Goal: Transaction & Acquisition: Purchase product/service

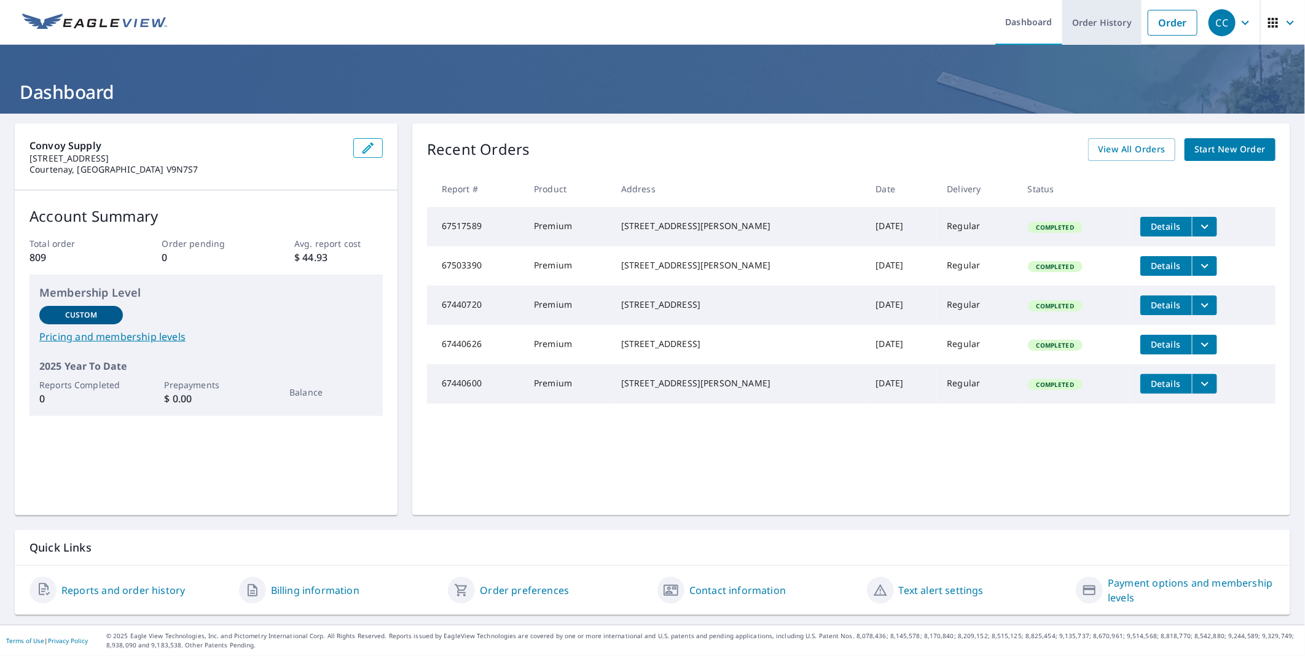
drag, startPoint x: 1146, startPoint y: 25, endPoint x: 1115, endPoint y: 29, distance: 31.6
click at [1148, 25] on link "Order" at bounding box center [1173, 23] width 50 height 26
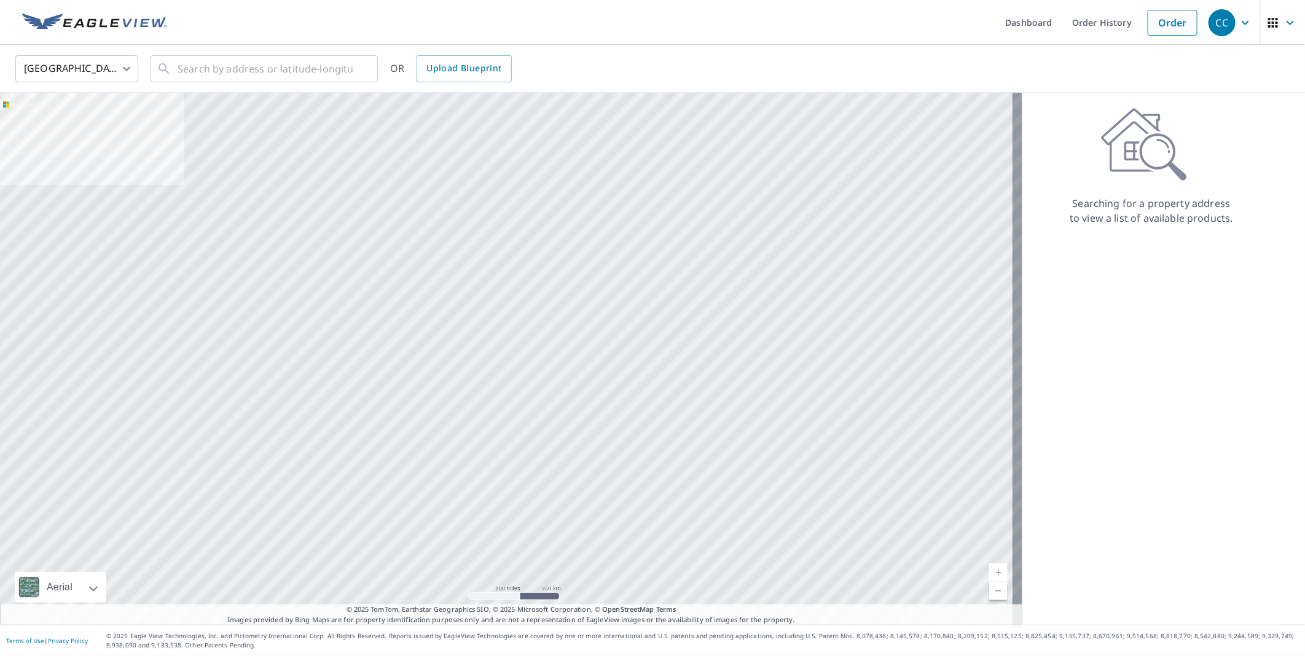
click at [89, 80] on body "CC CC Dashboard Order History Order CC United States US ​ ​ OR Upload Blueprint…" at bounding box center [652, 328] width 1305 height 656
click at [63, 125] on li "[GEOGRAPHIC_DATA]" at bounding box center [76, 123] width 123 height 22
type input "CA"
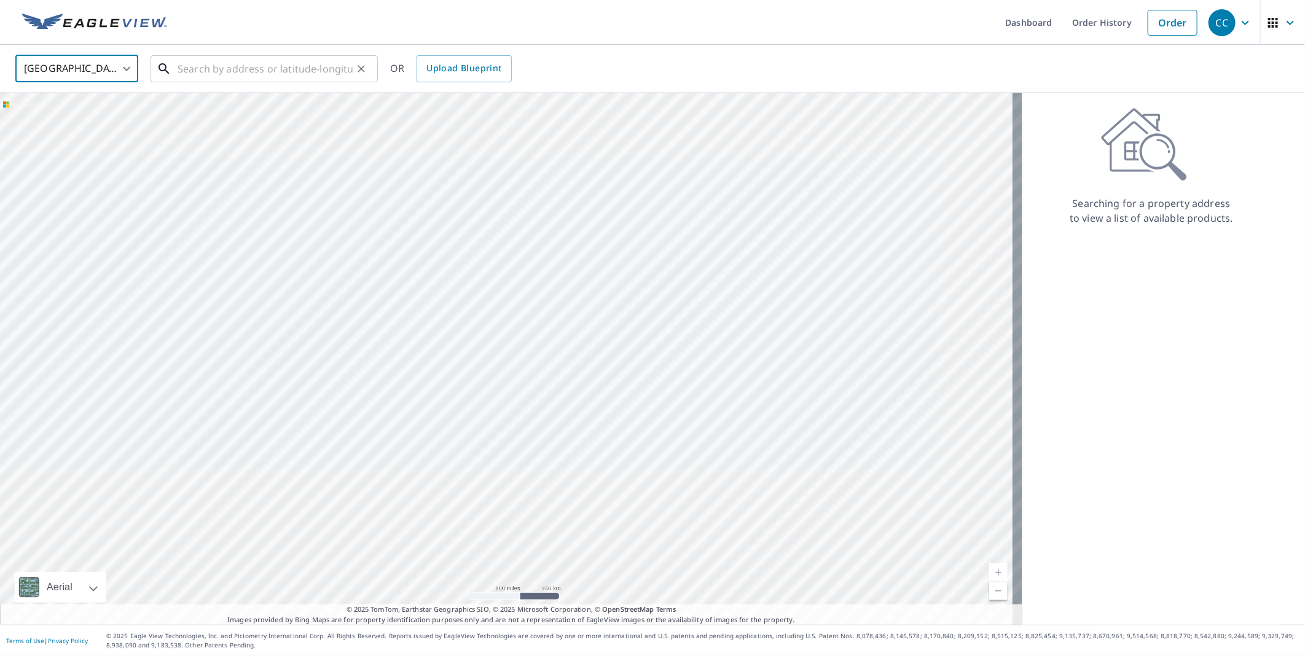
click at [240, 65] on input "text" at bounding box center [265, 69] width 175 height 34
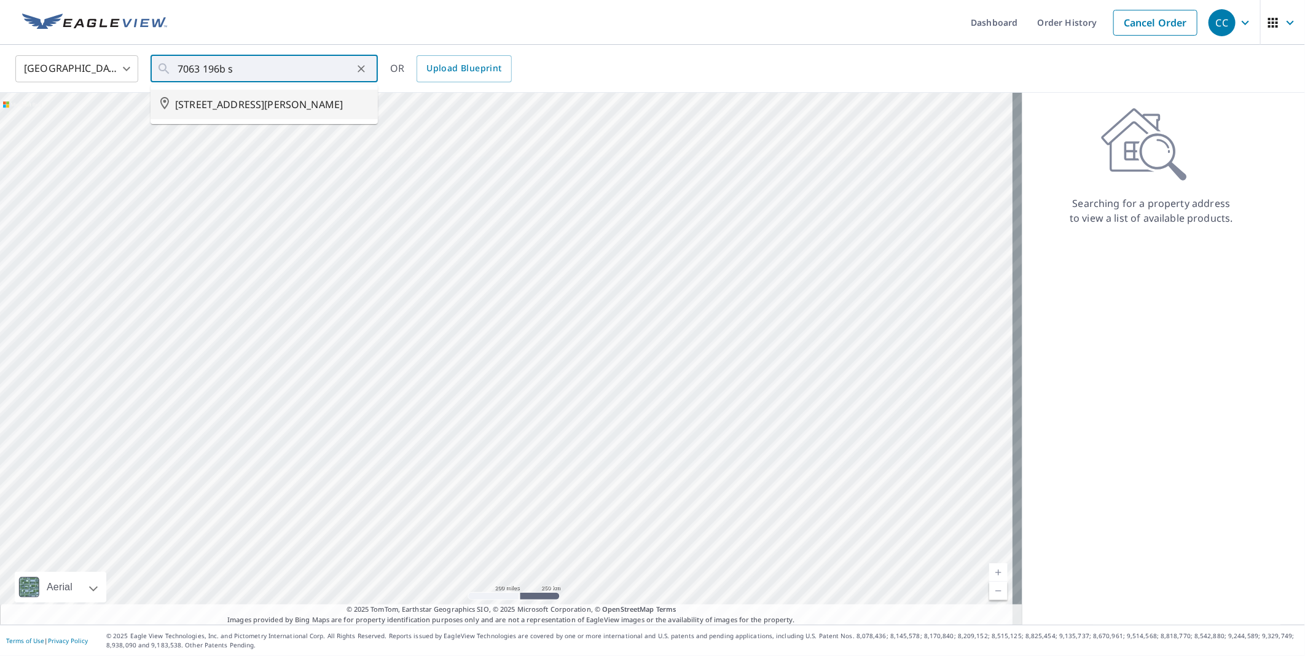
type input "[STREET_ADDRESS][PERSON_NAME]"
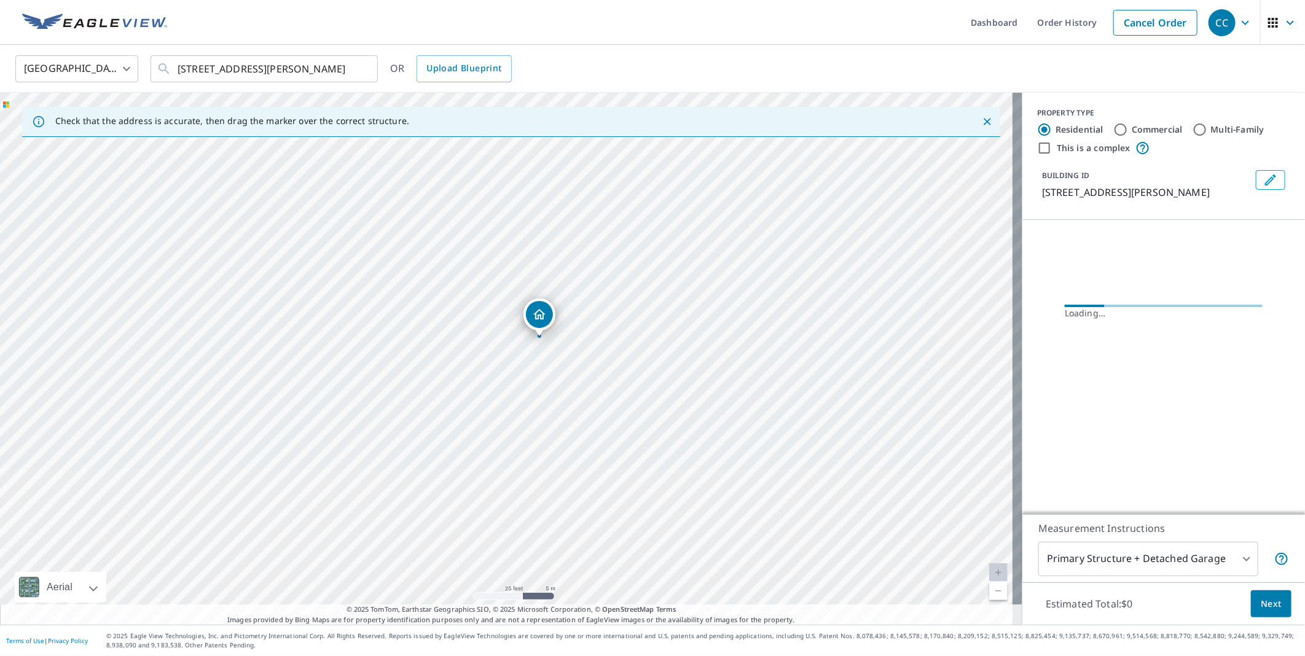
drag, startPoint x: 588, startPoint y: 291, endPoint x: 574, endPoint y: 348, distance: 58.9
click at [574, 348] on div "[STREET_ADDRESS][PERSON_NAME]" at bounding box center [511, 359] width 1022 height 532
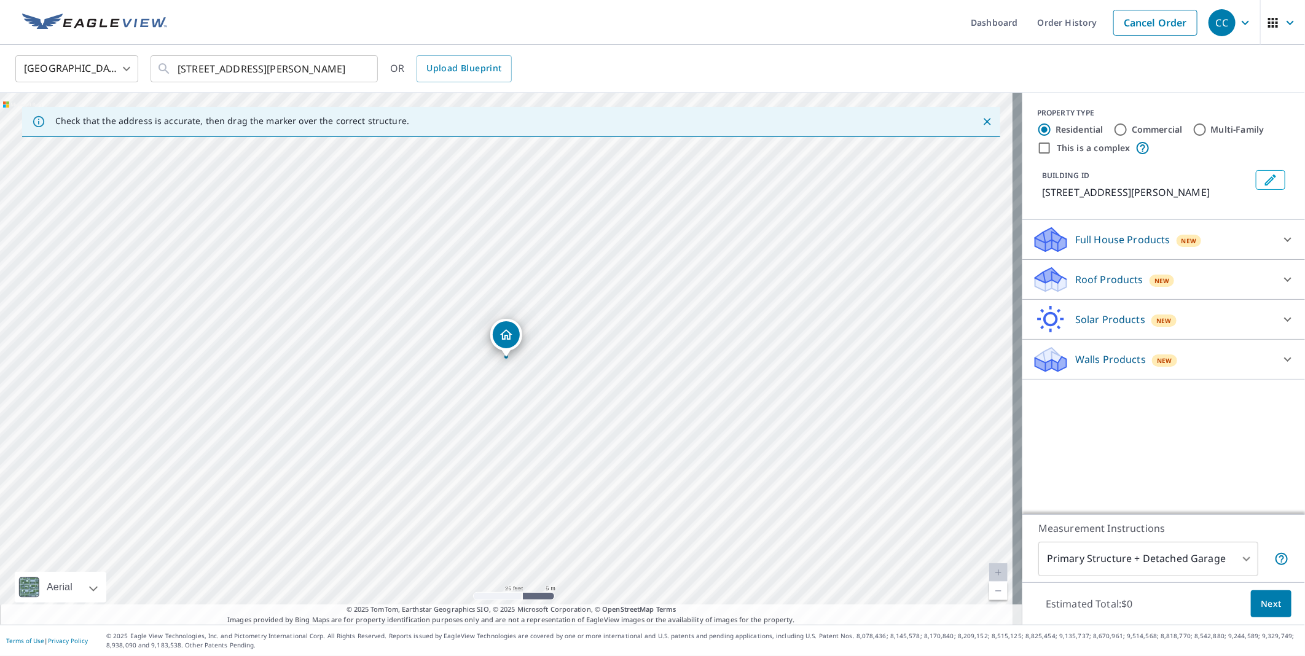
drag, startPoint x: 546, startPoint y: 321, endPoint x: 547, endPoint y: 315, distance: 7.0
drag, startPoint x: 512, startPoint y: 339, endPoint x: 527, endPoint y: 324, distance: 21.3
drag, startPoint x: 522, startPoint y: 316, endPoint x: 532, endPoint y: 447, distance: 131.9
drag, startPoint x: 547, startPoint y: 339, endPoint x: 752, endPoint y: 347, distance: 205.4
click at [1096, 277] on p "Roof Products" at bounding box center [1109, 279] width 68 height 15
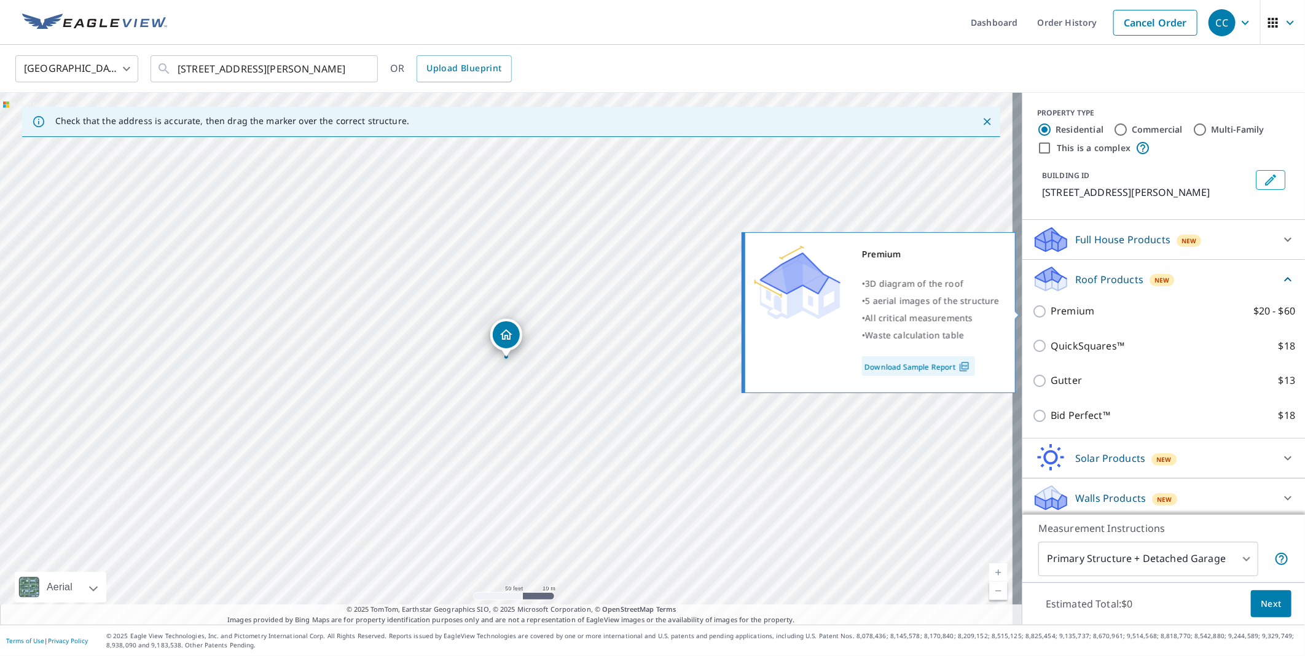
click at [1063, 315] on p "Premium" at bounding box center [1073, 311] width 44 height 15
click at [1051, 315] on input "Premium $20 - $60" at bounding box center [1041, 311] width 18 height 15
checkbox input "true"
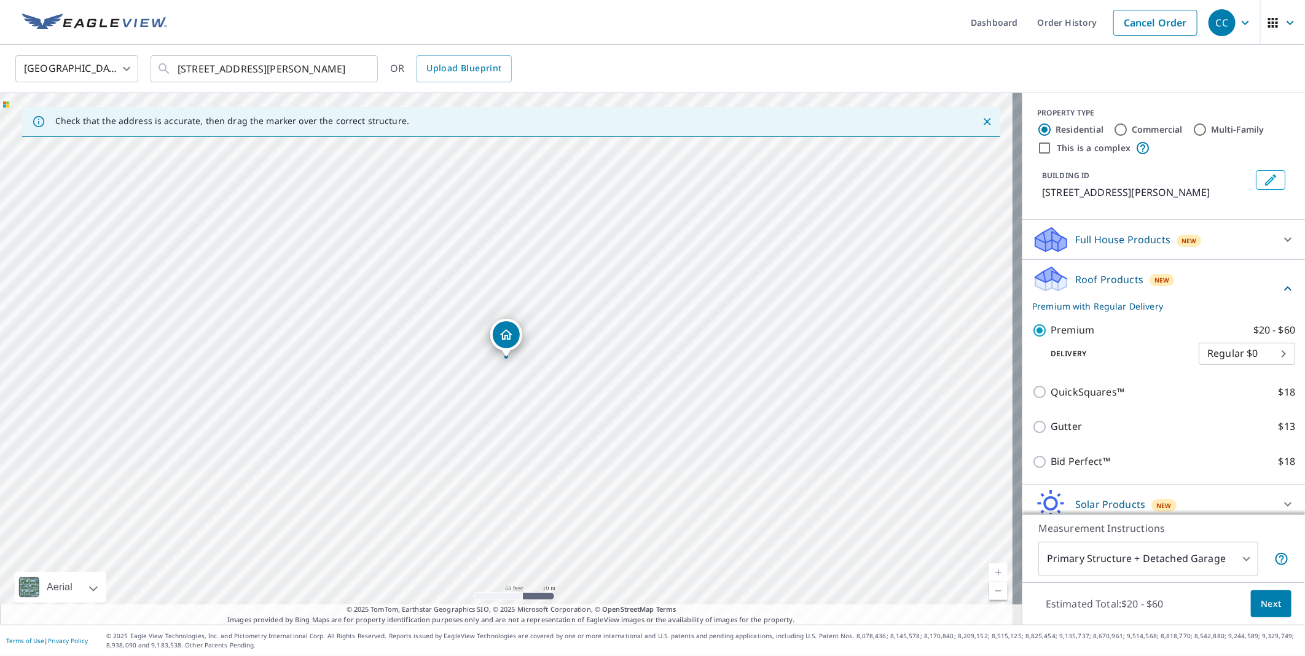
click at [1261, 600] on span "Next" at bounding box center [1271, 604] width 21 height 15
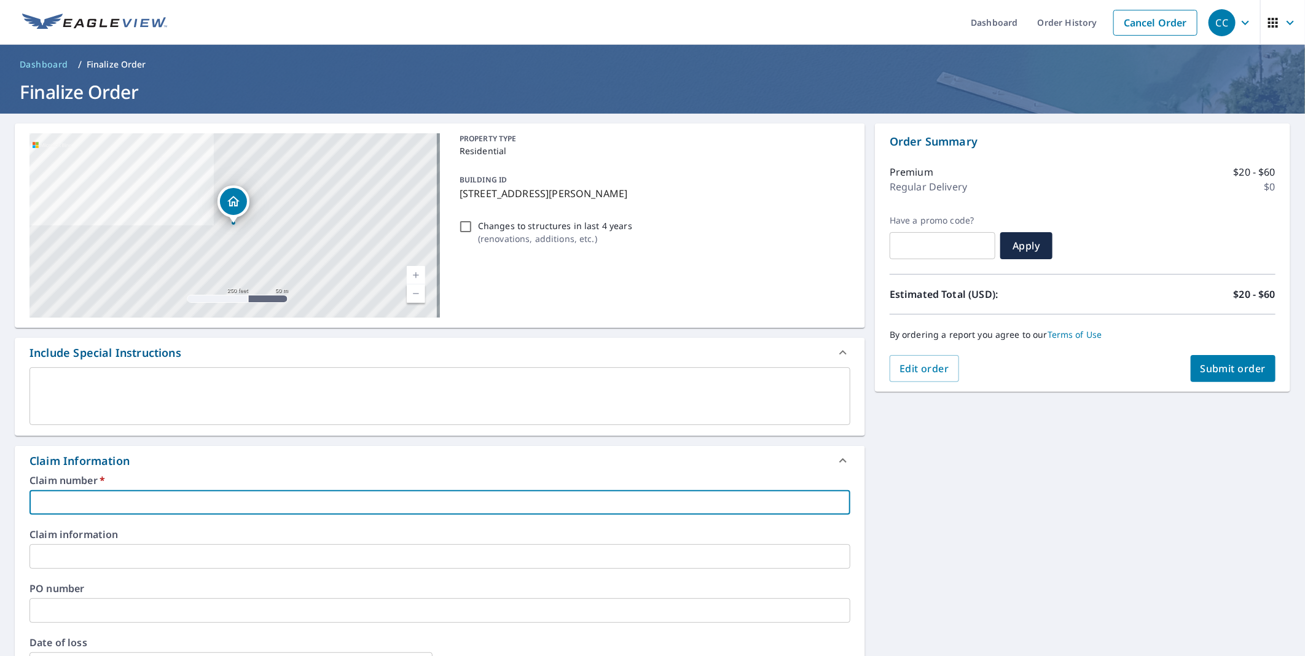
click at [80, 501] on input "text" at bounding box center [439, 502] width 821 height 25
type input "Solve Roofing"
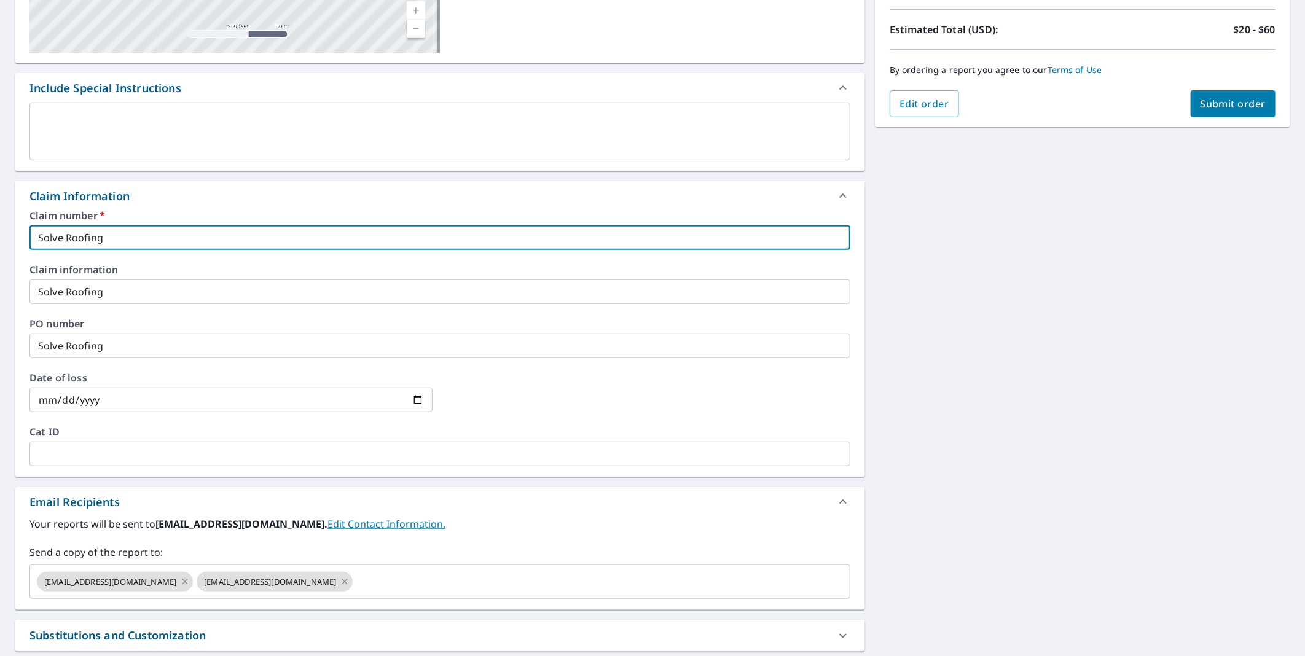
scroll to position [390, 0]
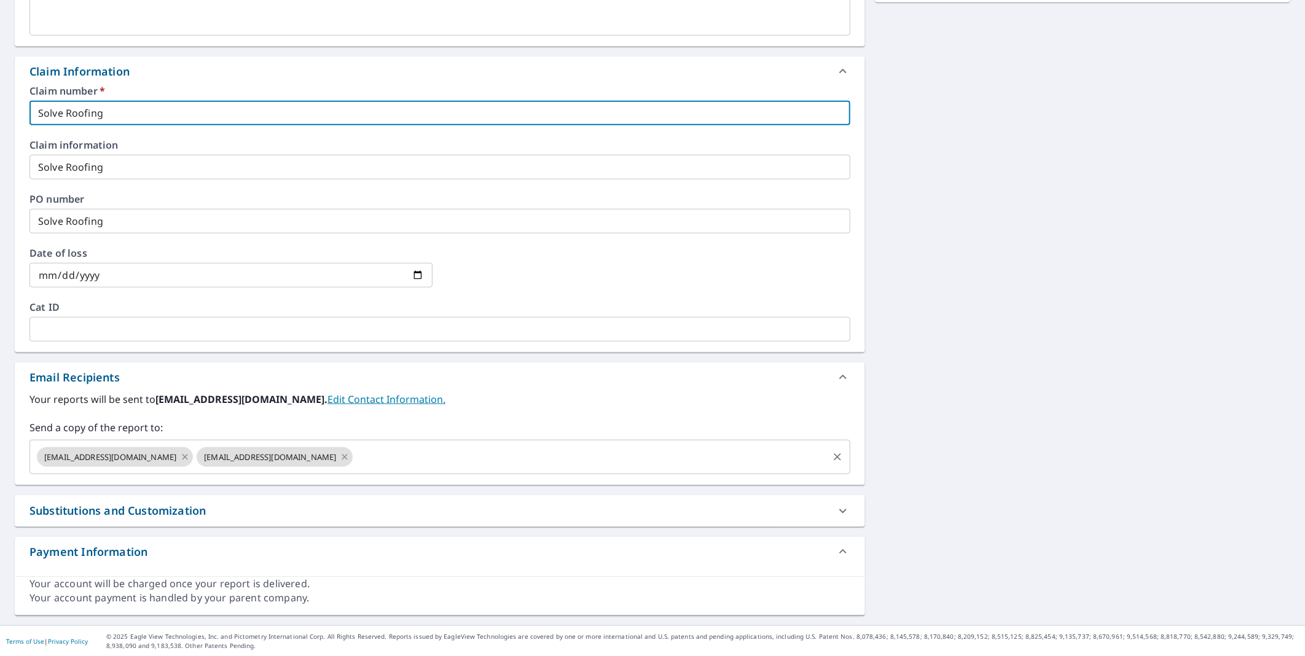
click at [180, 455] on icon at bounding box center [185, 457] width 10 height 14
click at [169, 455] on span "[EMAIL_ADDRESS][DOMAIN_NAME]" at bounding box center [110, 458] width 147 height 12
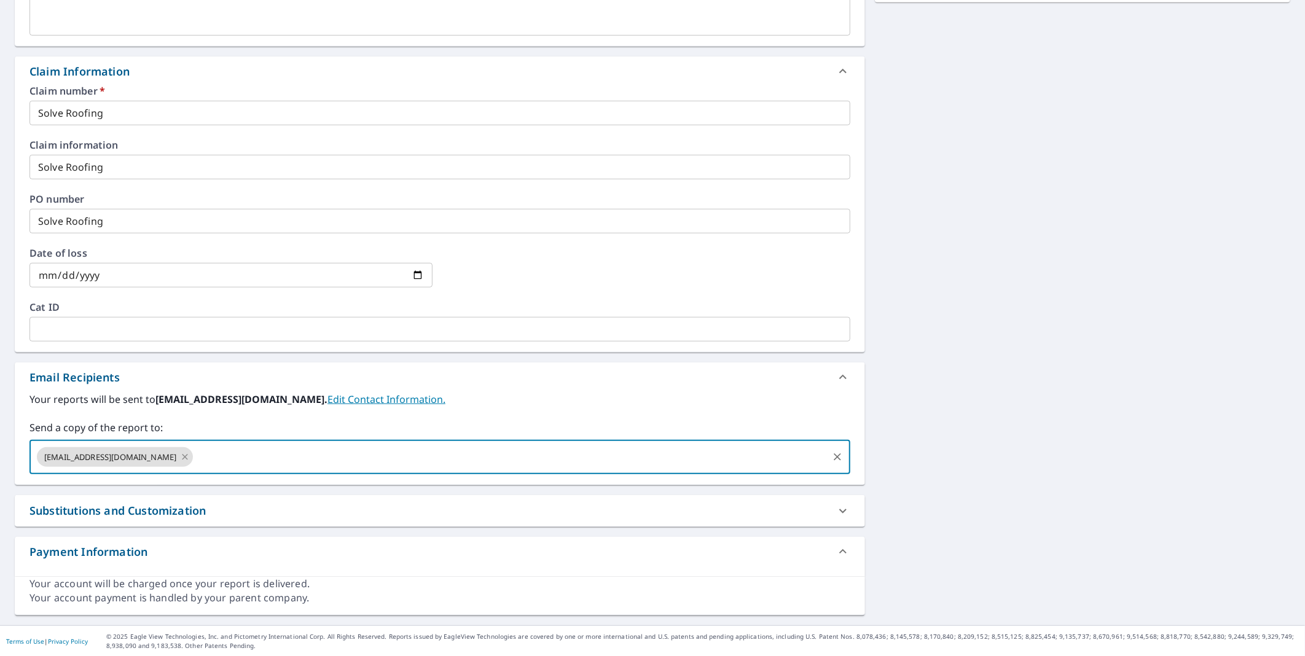
click at [182, 457] on icon at bounding box center [185, 457] width 6 height 6
checkbox input "true"
click at [105, 458] on input "text" at bounding box center [430, 456] width 791 height 23
type input "[EMAIL_ADDRESS][DOMAIN_NAME]"
checkbox input "true"
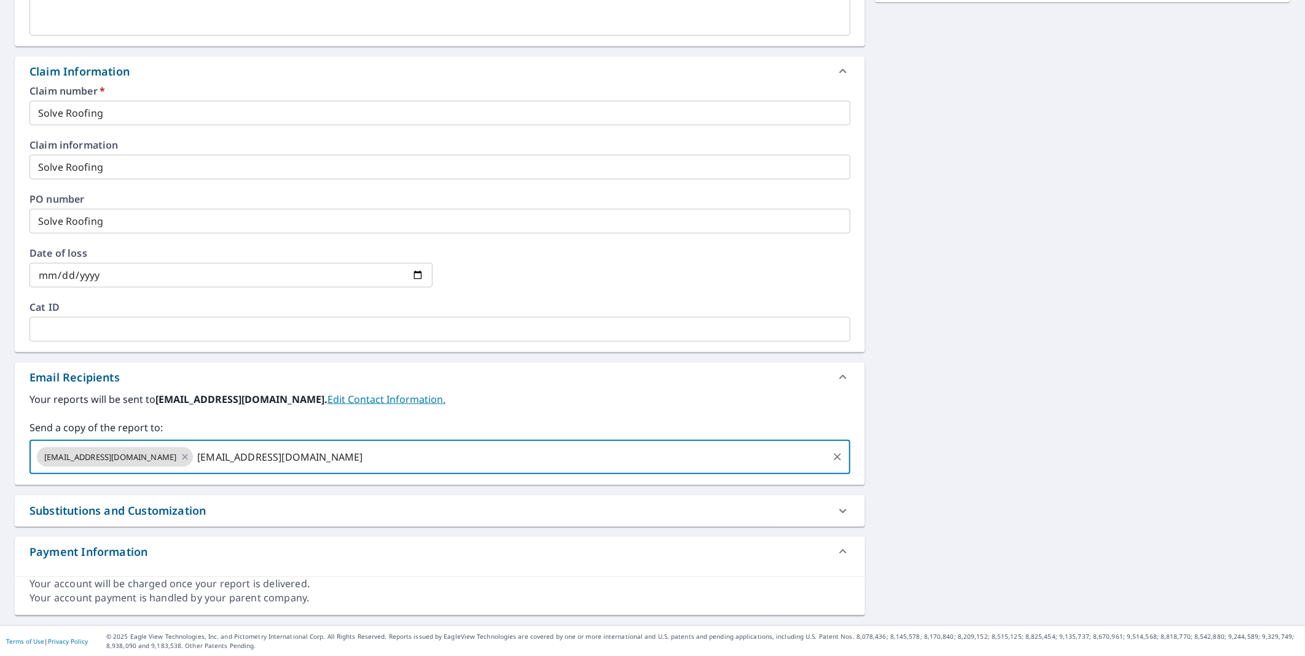
type input "[EMAIL_ADDRESS][DOMAIN_NAME]"
checkbox input "true"
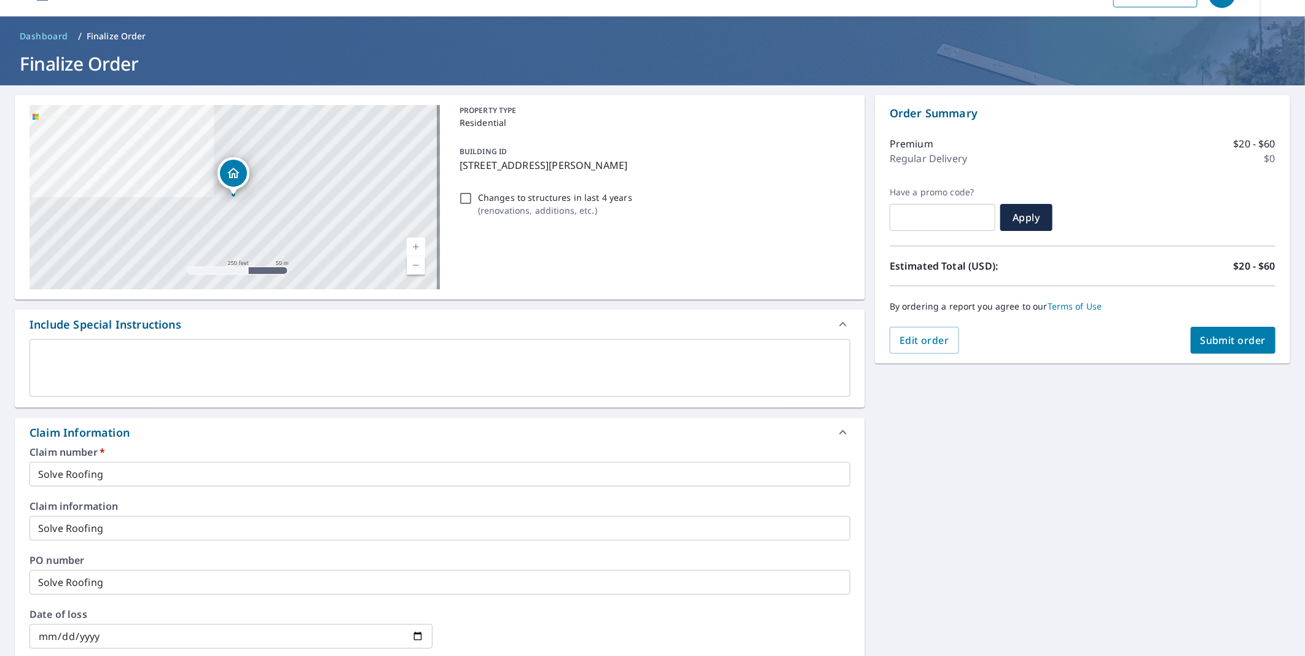
scroll to position [0, 0]
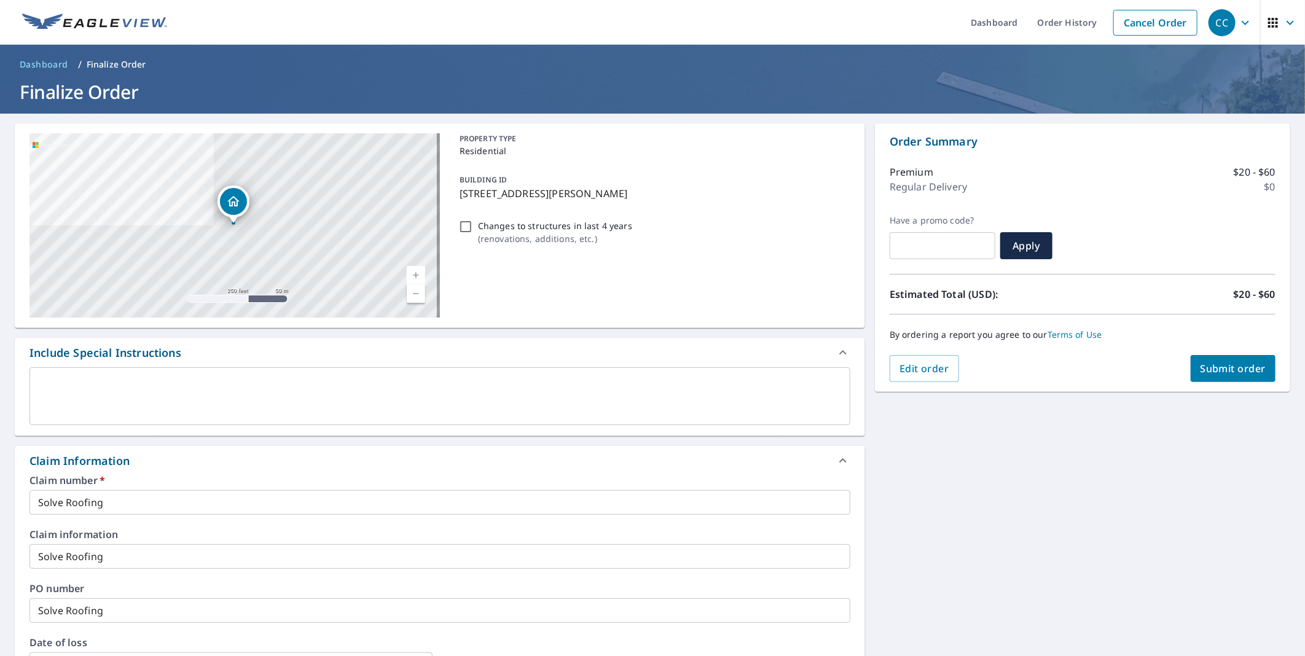
click at [270, 409] on textarea at bounding box center [440, 396] width 804 height 35
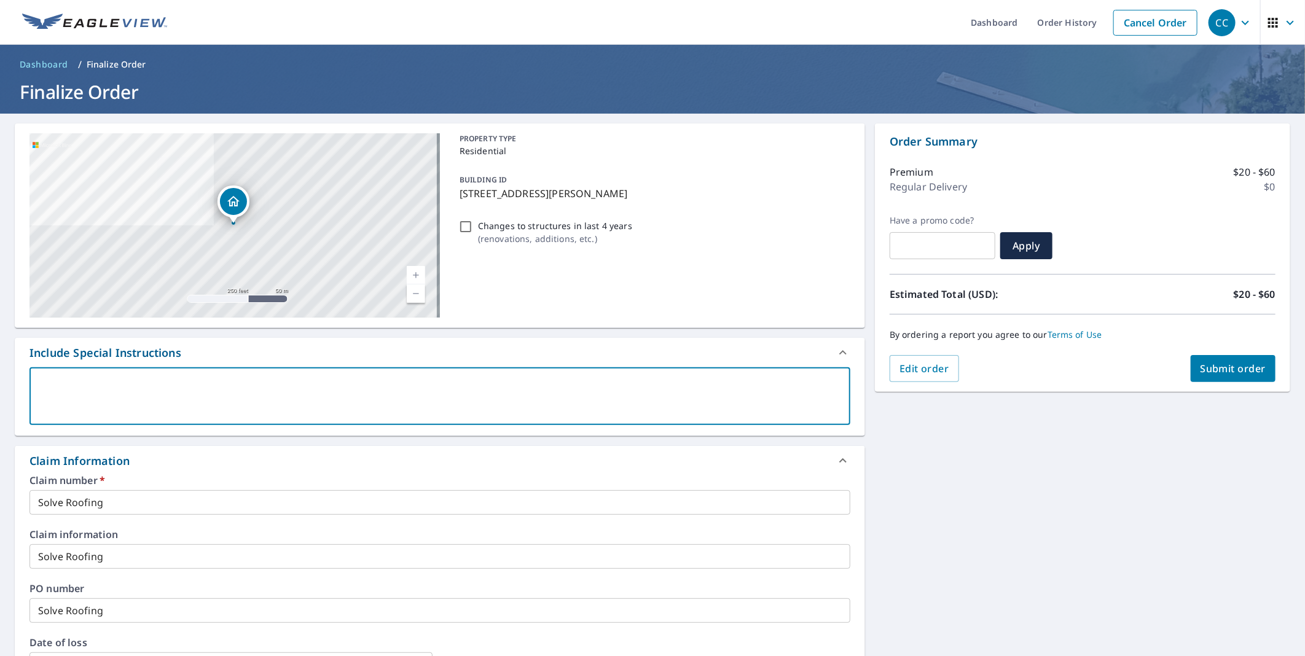
type textarea "F"
type textarea "x"
checkbox input "true"
type textarea "Fo"
type textarea "x"
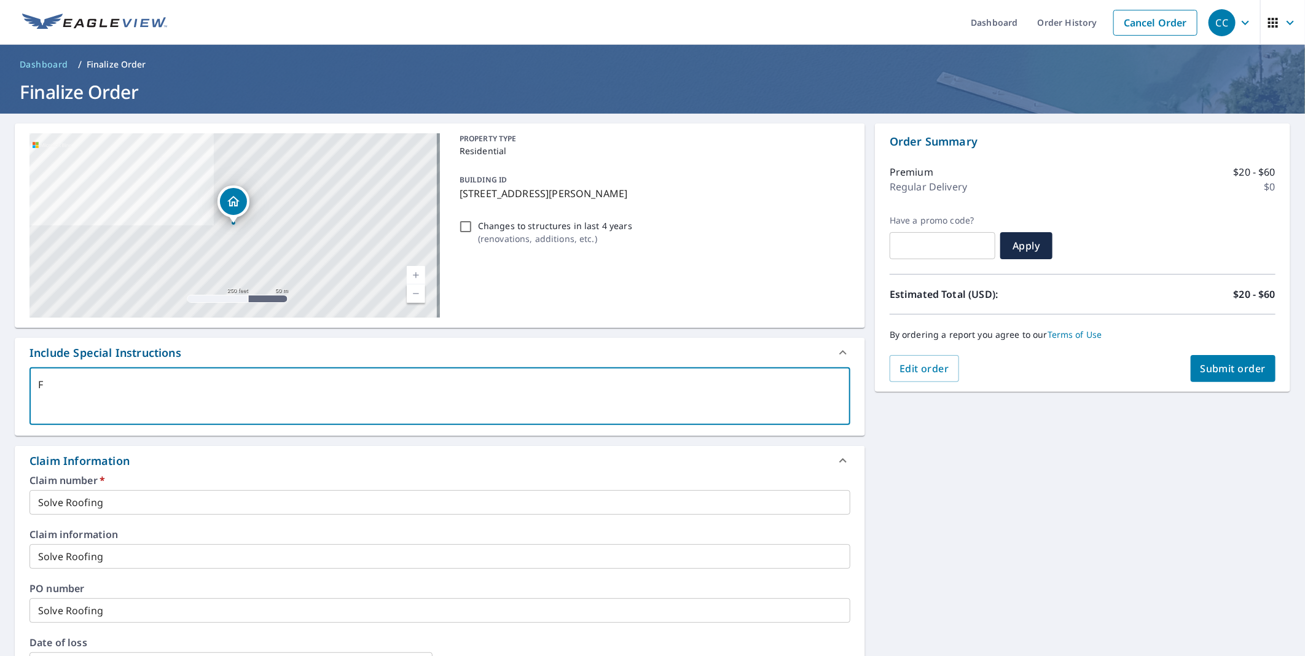
checkbox input "true"
type textarea "For"
type textarea "x"
checkbox input "true"
type textarea "For"
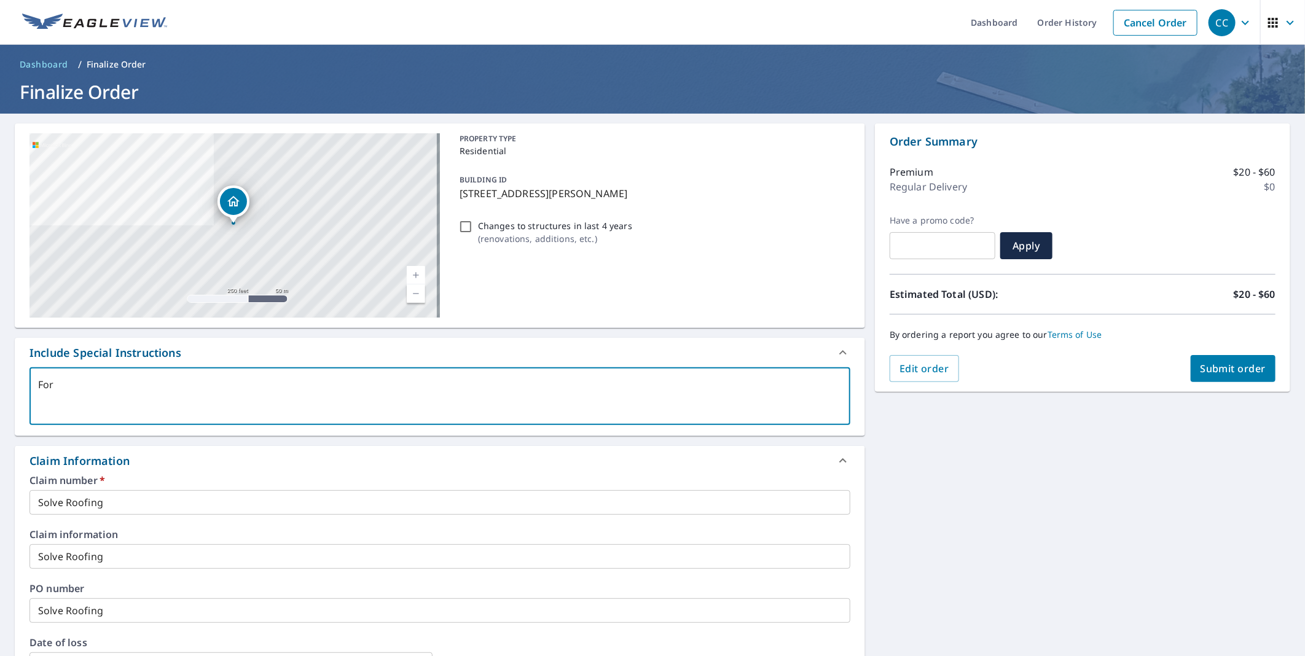
type textarea "x"
checkbox input "true"
type textarea "For S"
type textarea "x"
checkbox input "true"
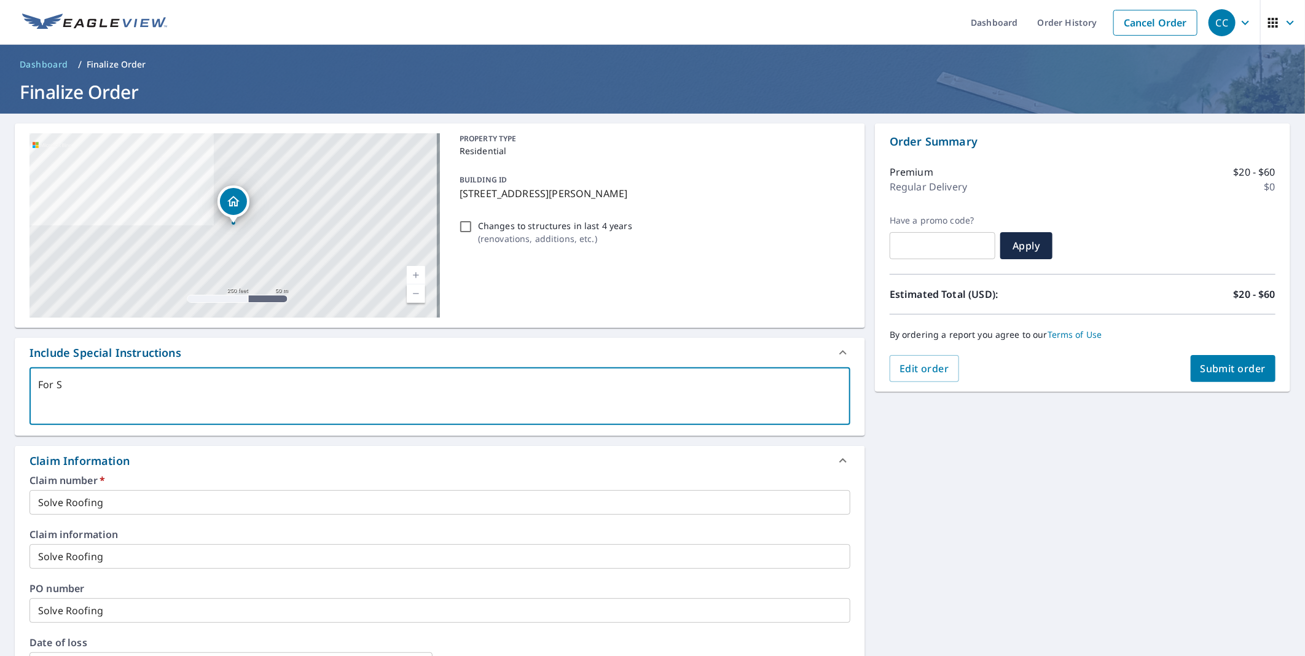
type textarea "For Su"
type textarea "x"
checkbox input "true"
type textarea "For Sur"
type textarea "x"
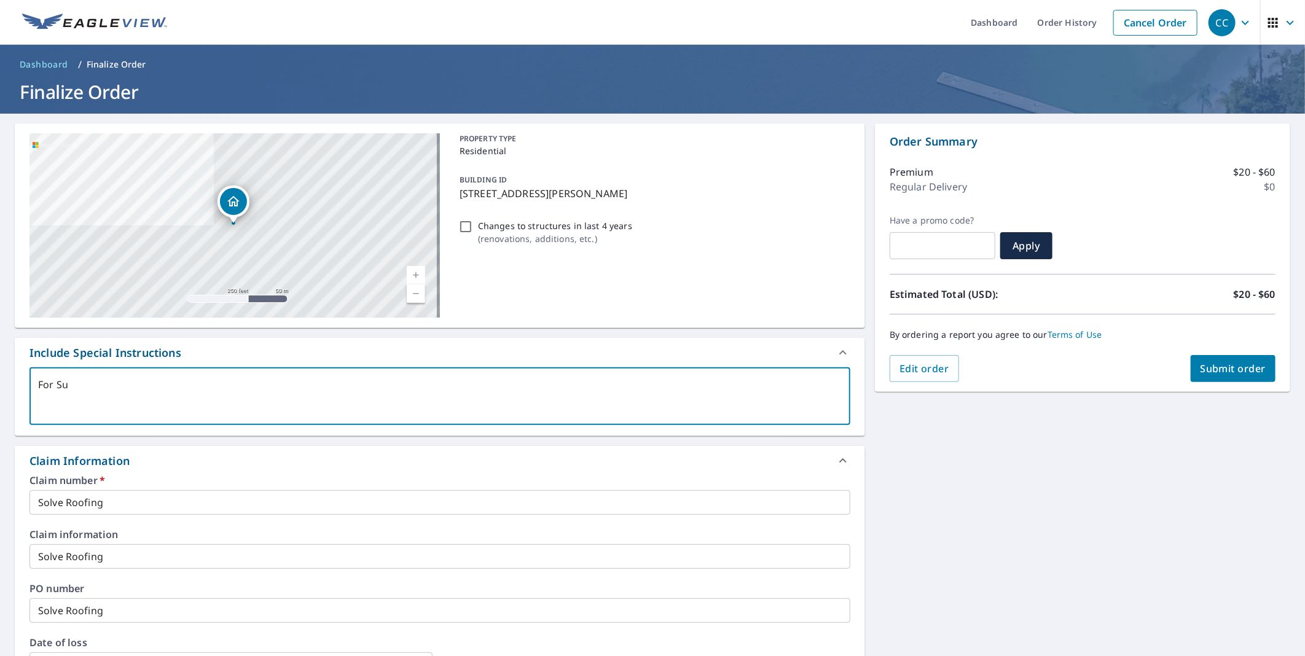
checkbox input "true"
type textarea "For Surr"
type textarea "x"
checkbox input "true"
type textarea "For Surre"
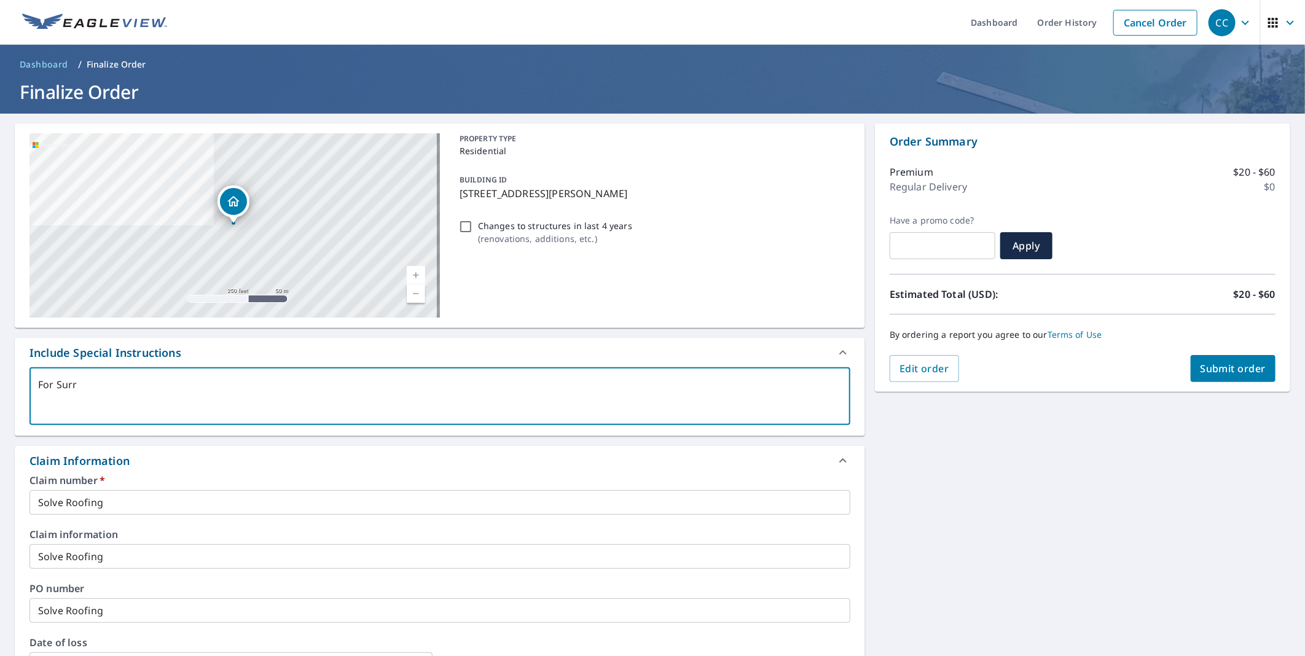
type textarea "x"
checkbox input "true"
type textarea "For [GEOGRAPHIC_DATA]"
type textarea "x"
checkbox input "true"
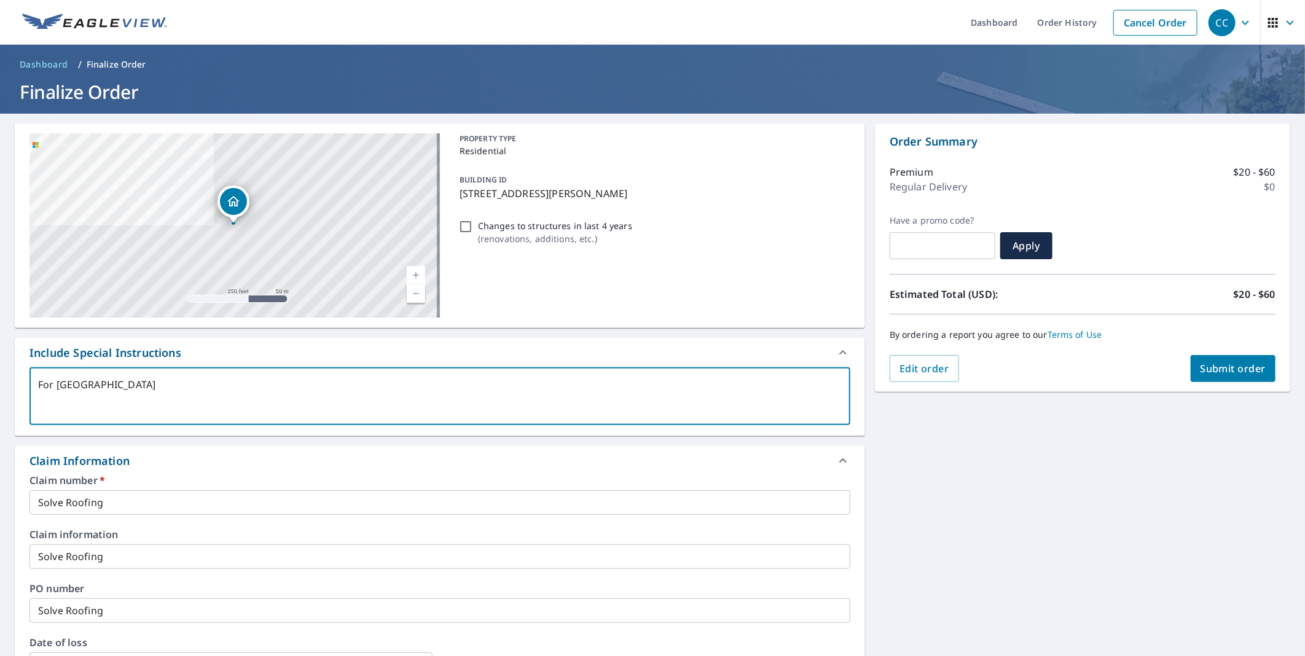
type textarea "For [GEOGRAPHIC_DATA]:"
type textarea "x"
checkbox input "true"
type textarea "For [GEOGRAPHIC_DATA]:"
type textarea "x"
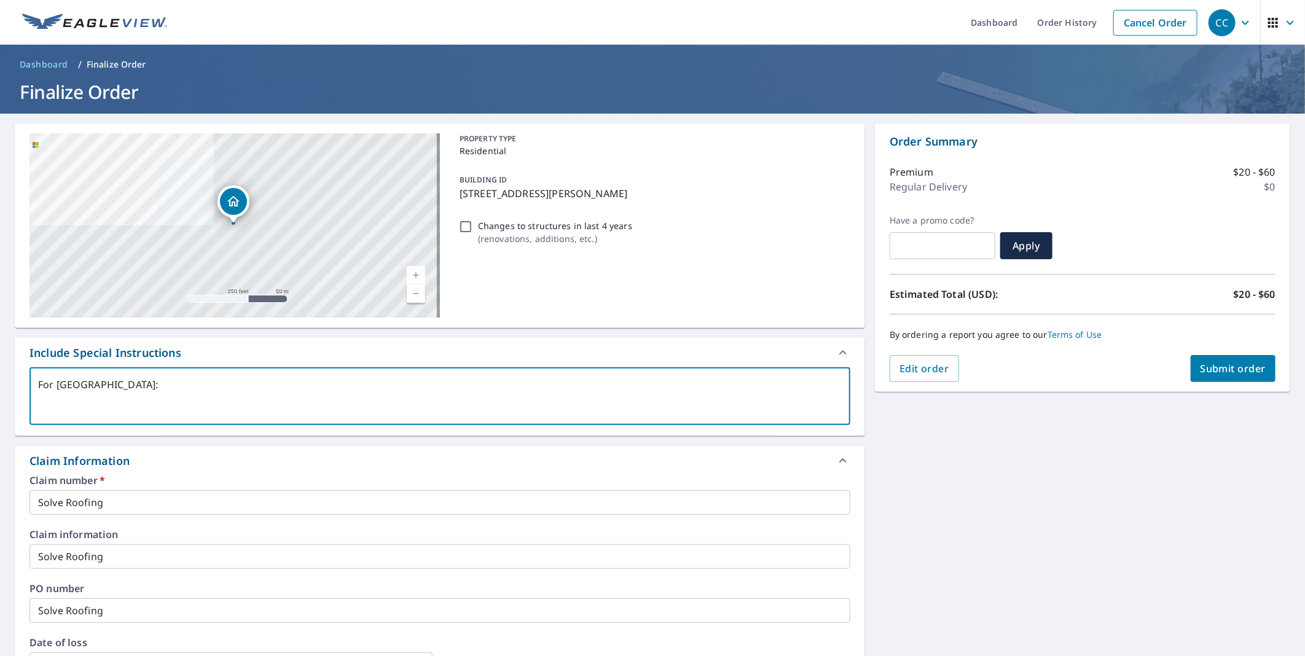
checkbox input "true"
type textarea "For [GEOGRAPHIC_DATA]: B"
type textarea "x"
checkbox input "true"
type textarea "For [GEOGRAPHIC_DATA]:"
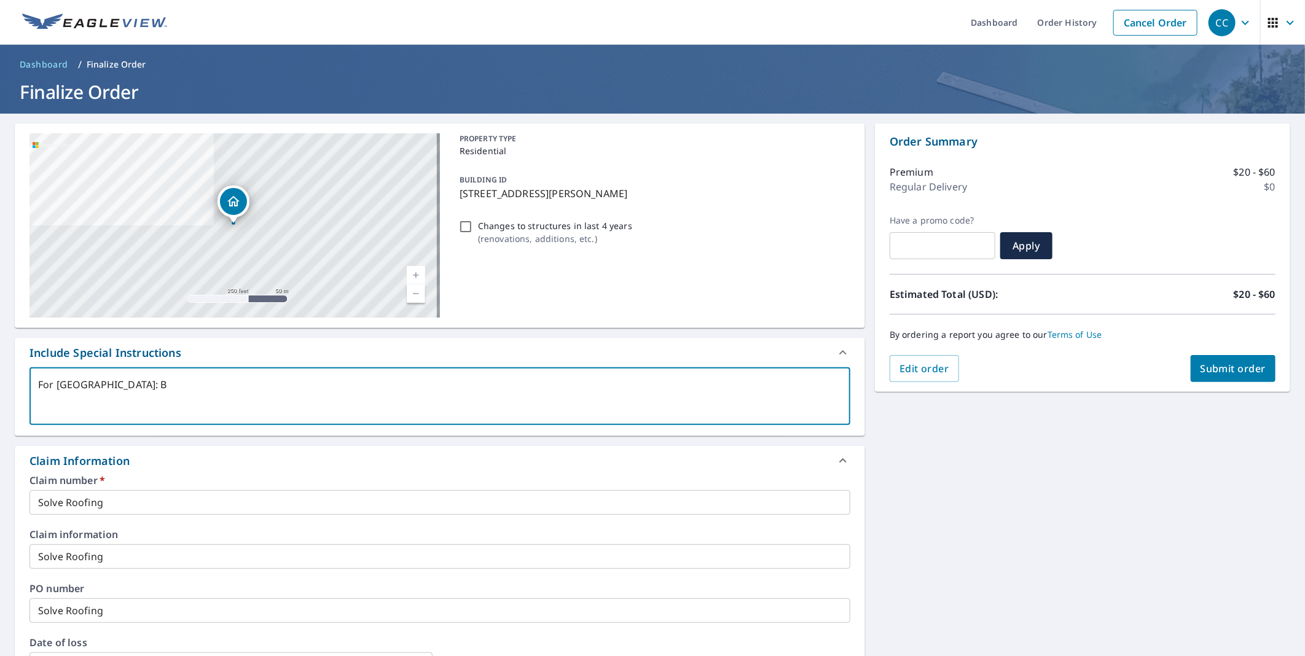
type textarea "x"
checkbox input "true"
type textarea "For [GEOGRAPHIC_DATA]: P"
type textarea "x"
checkbox input "true"
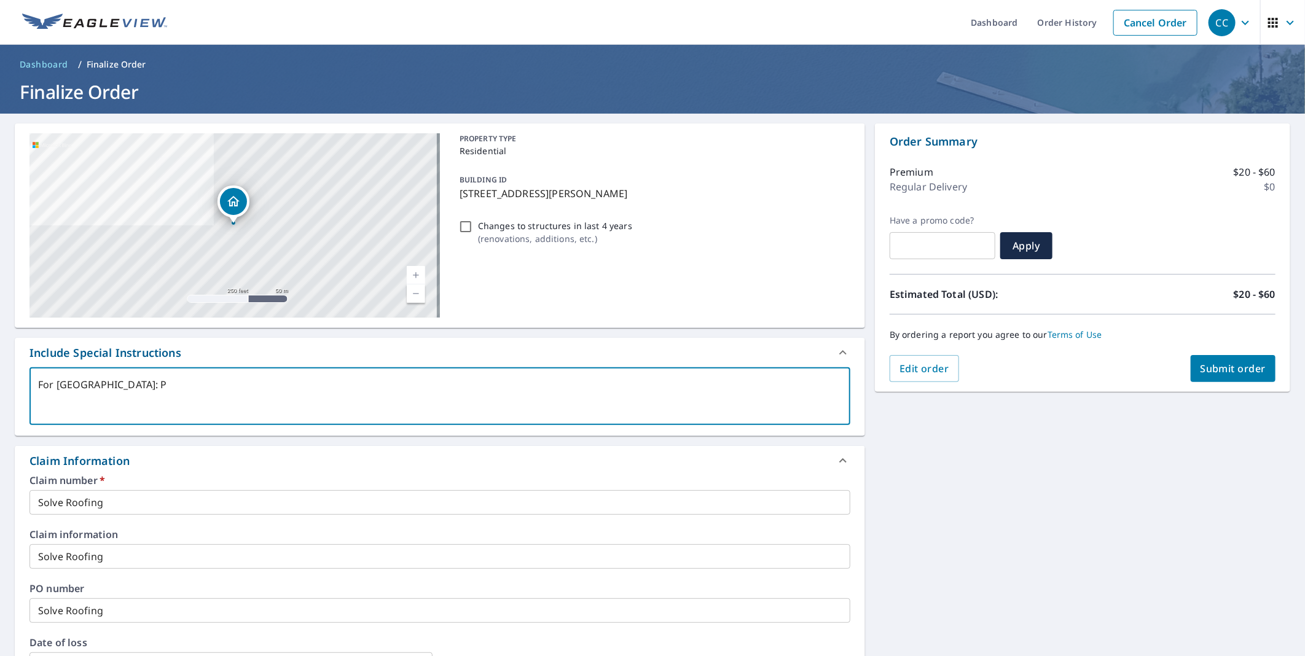
type textarea "For [GEOGRAPHIC_DATA]: Pl"
type textarea "x"
checkbox input "true"
type textarea "For [GEOGRAPHIC_DATA]: Ple"
type textarea "x"
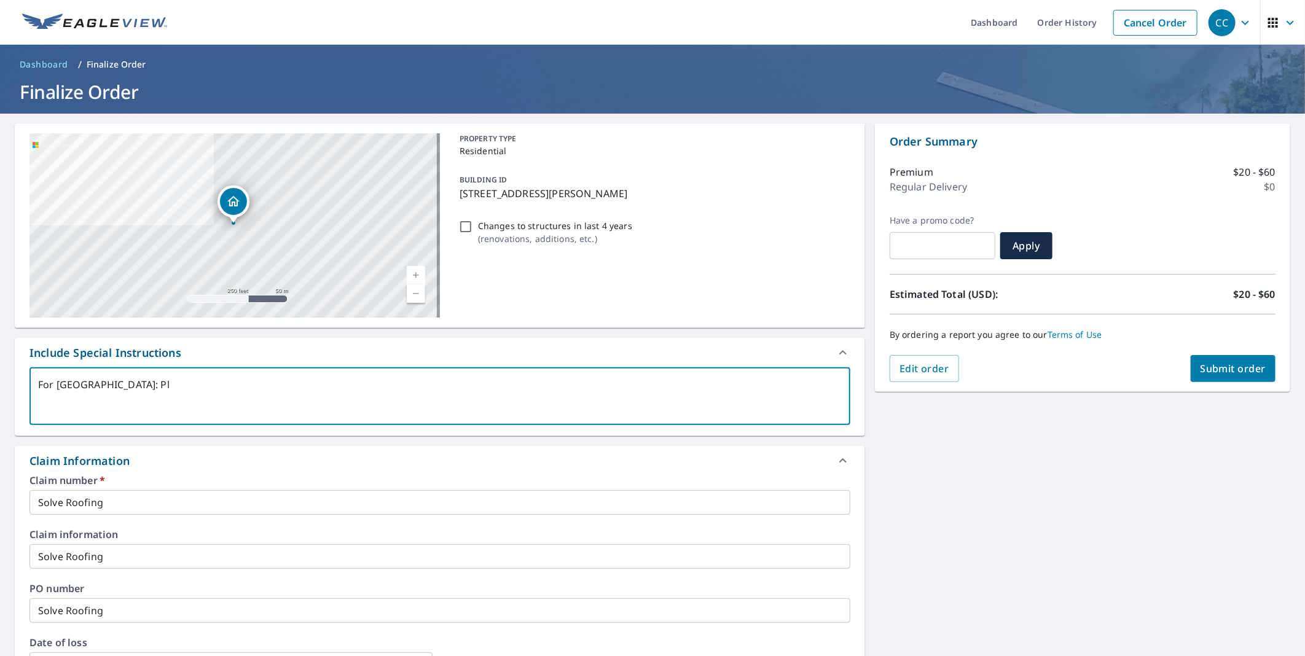
checkbox input "true"
type textarea "For [GEOGRAPHIC_DATA]: Plea"
type textarea "x"
checkbox input "true"
type textarea "For [GEOGRAPHIC_DATA]: Pleas"
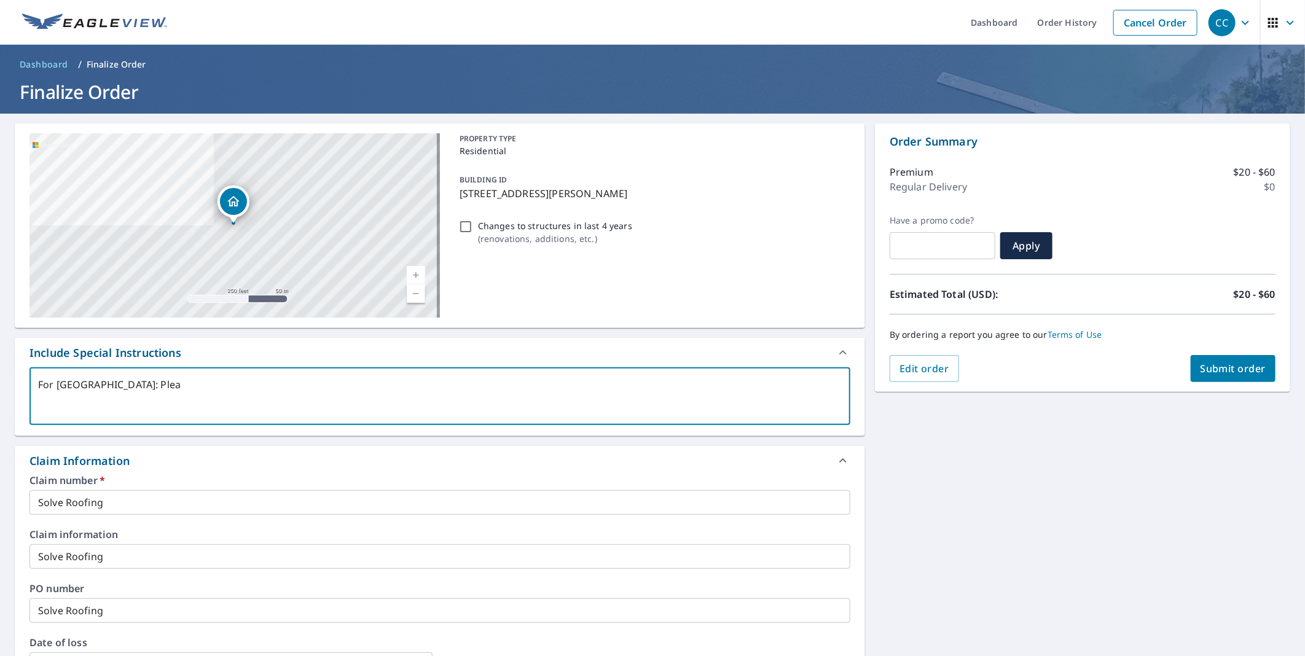
type textarea "x"
checkbox input "true"
type textarea "For [GEOGRAPHIC_DATA]: Please"
type textarea "x"
checkbox input "true"
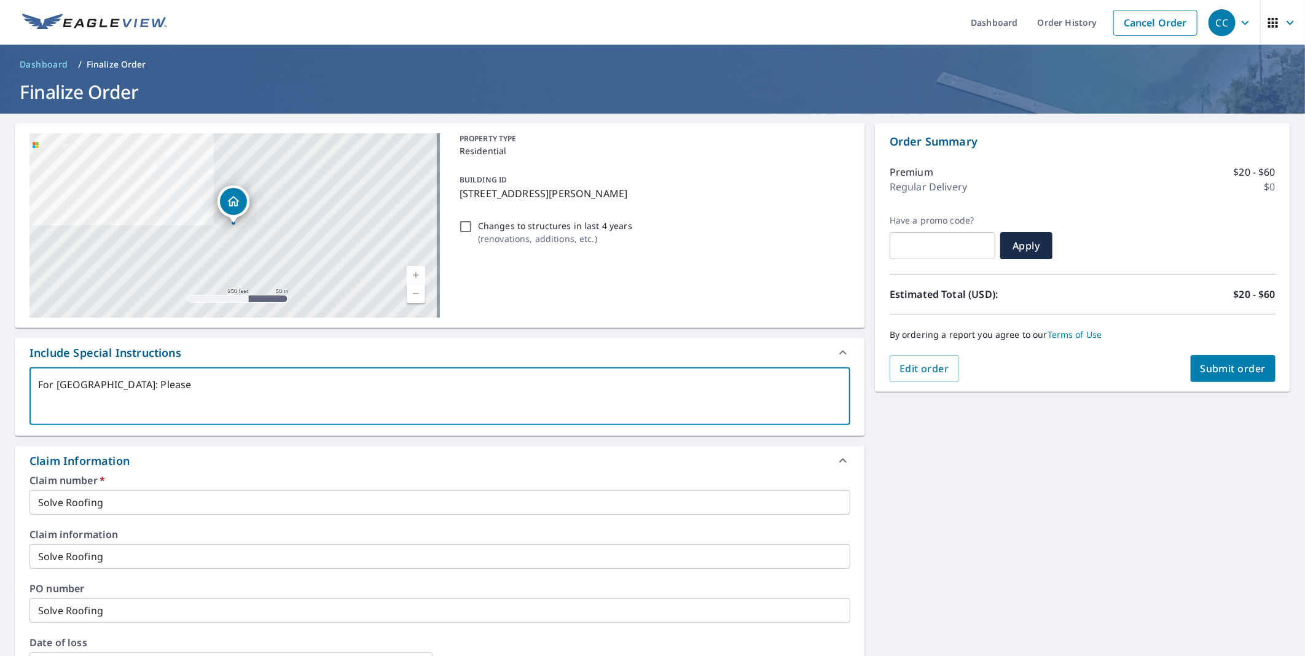
type textarea "For [GEOGRAPHIC_DATA]: Please"
type textarea "x"
checkbox input "true"
type textarea "For [GEOGRAPHIC_DATA]: Please b"
type textarea "x"
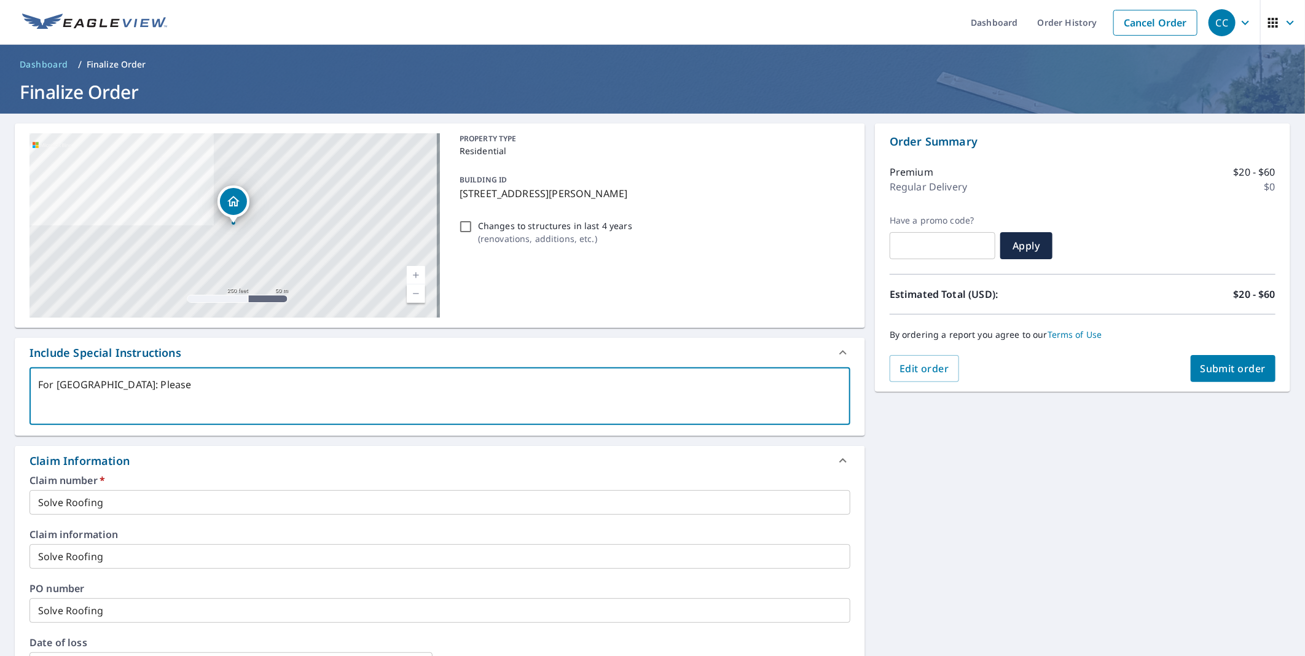
checkbox input "true"
type textarea "For [GEOGRAPHIC_DATA]: Please bi"
type textarea "x"
checkbox input "true"
type textarea "For [GEOGRAPHIC_DATA]: Please bil"
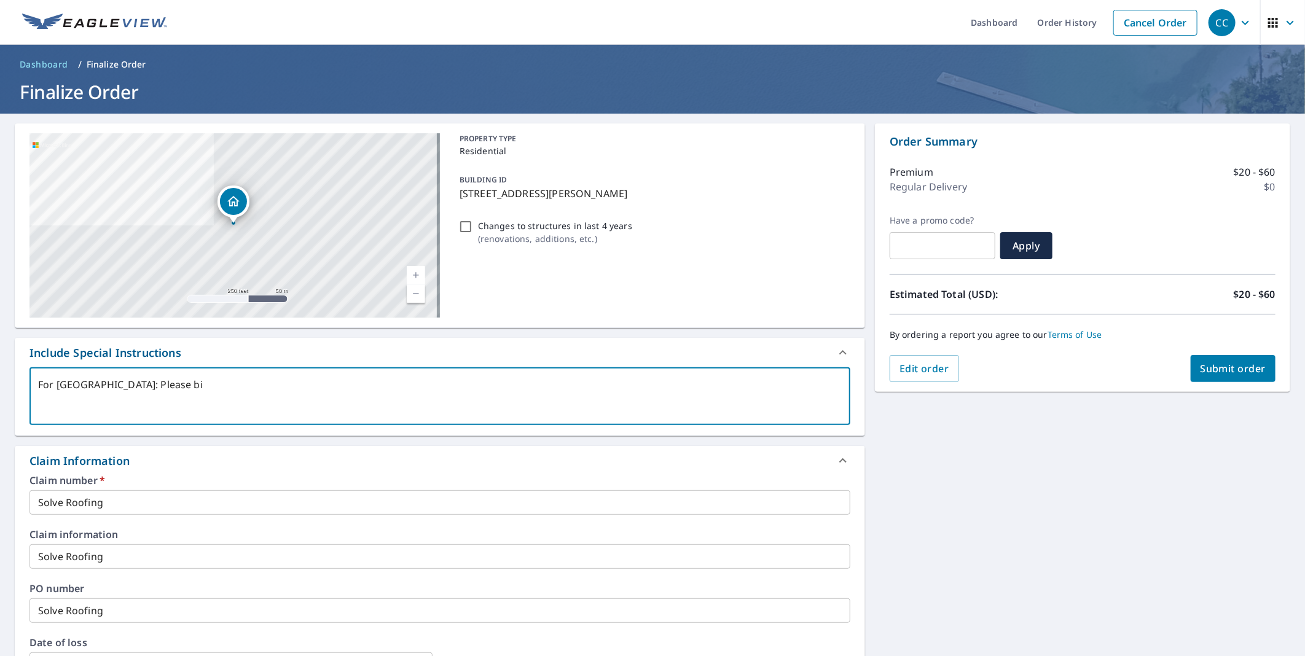
type textarea "x"
checkbox input "true"
type textarea "For [GEOGRAPHIC_DATA]: Please bill"
type textarea "x"
checkbox input "true"
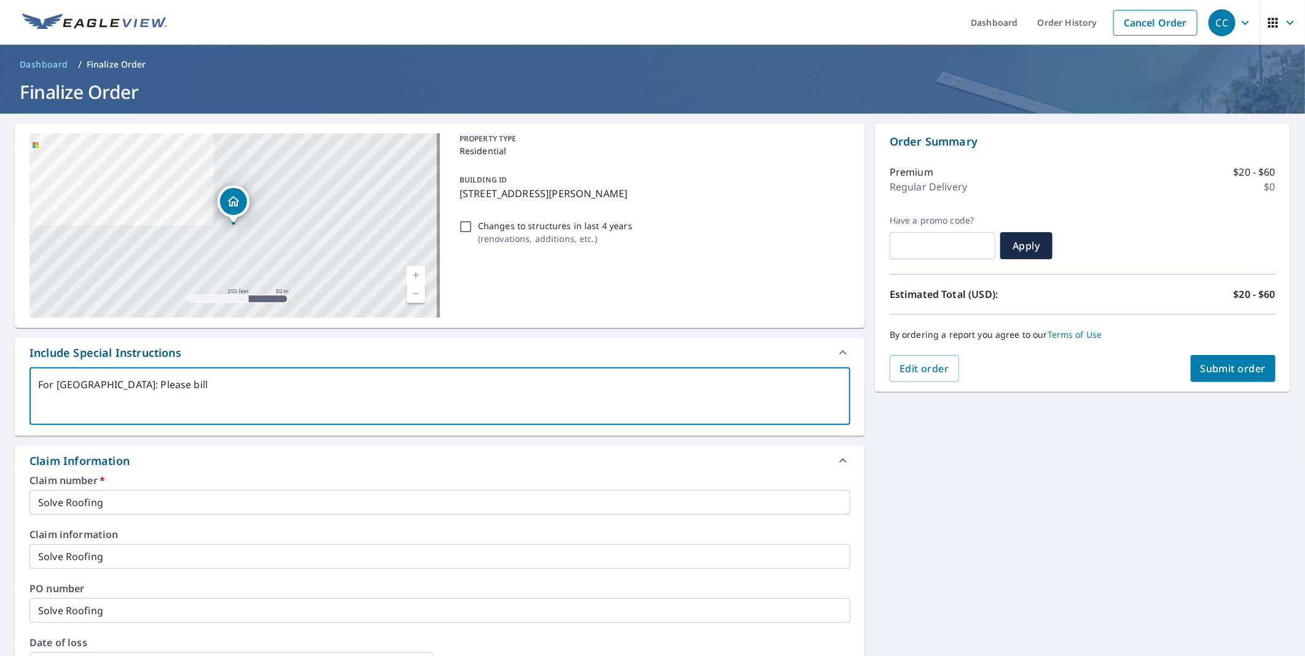
type textarea "For [GEOGRAPHIC_DATA]: Please bill"
type textarea "x"
checkbox input "true"
type textarea "For [GEOGRAPHIC_DATA]: Please [PERSON_NAME]"
type textarea "x"
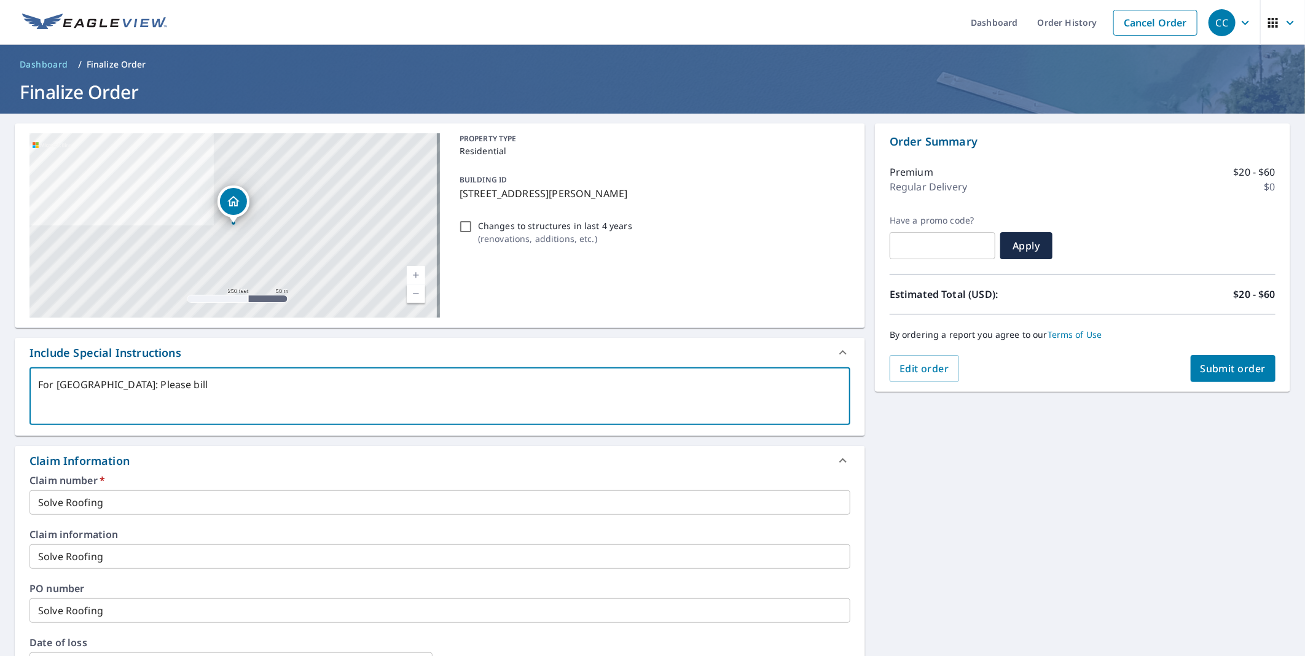
checkbox input "true"
type textarea "For [GEOGRAPHIC_DATA]: Please bill EV"
type textarea "x"
checkbox input "true"
type textarea "For [GEOGRAPHIC_DATA]: Please bill EVP"
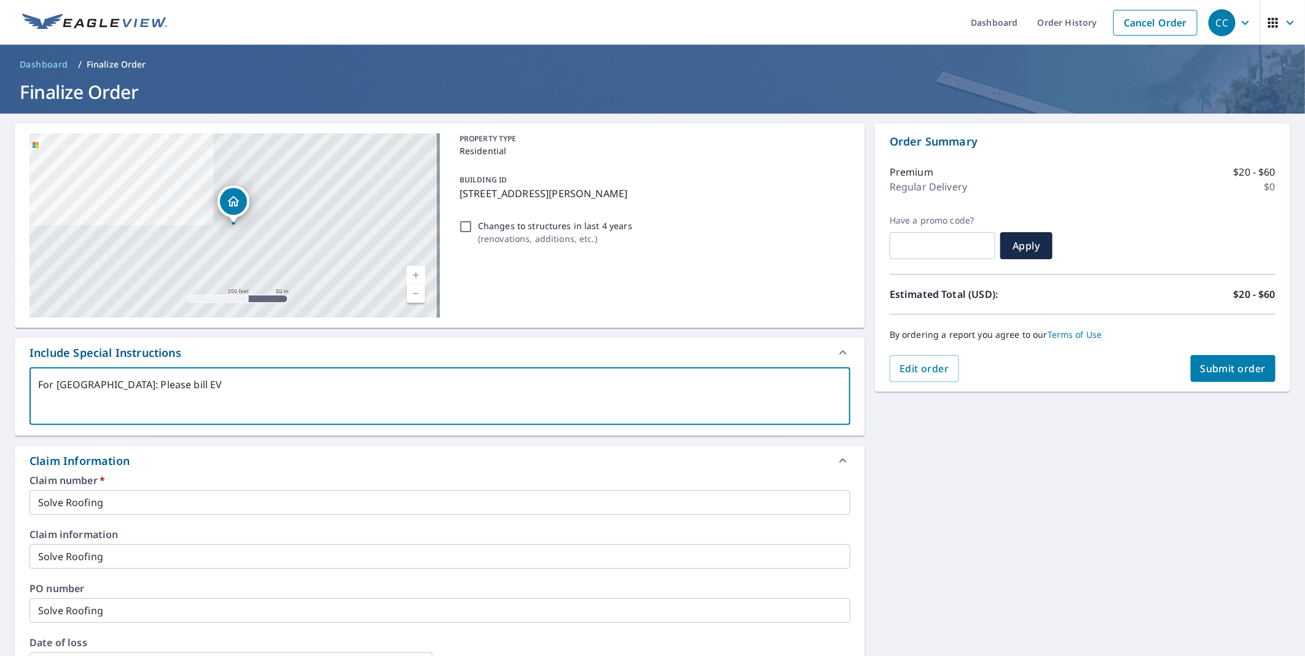
type textarea "x"
checkbox input "true"
type textarea "For [GEOGRAPHIC_DATA]: Please bill EVPR"
type textarea "x"
checkbox input "true"
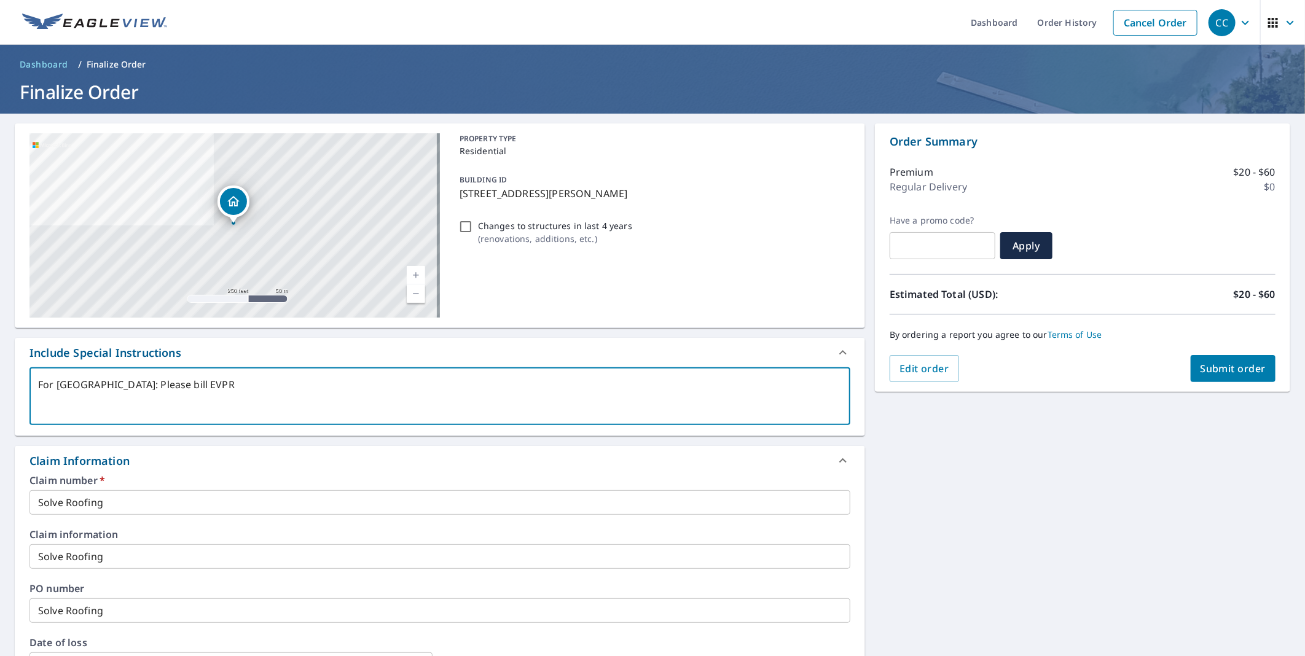
type textarea "For [GEOGRAPHIC_DATA]: Please bill EVPRM"
type textarea "x"
checkbox input "true"
type textarea "For [GEOGRAPHIC_DATA]: Please bill EVPRMD"
type textarea "x"
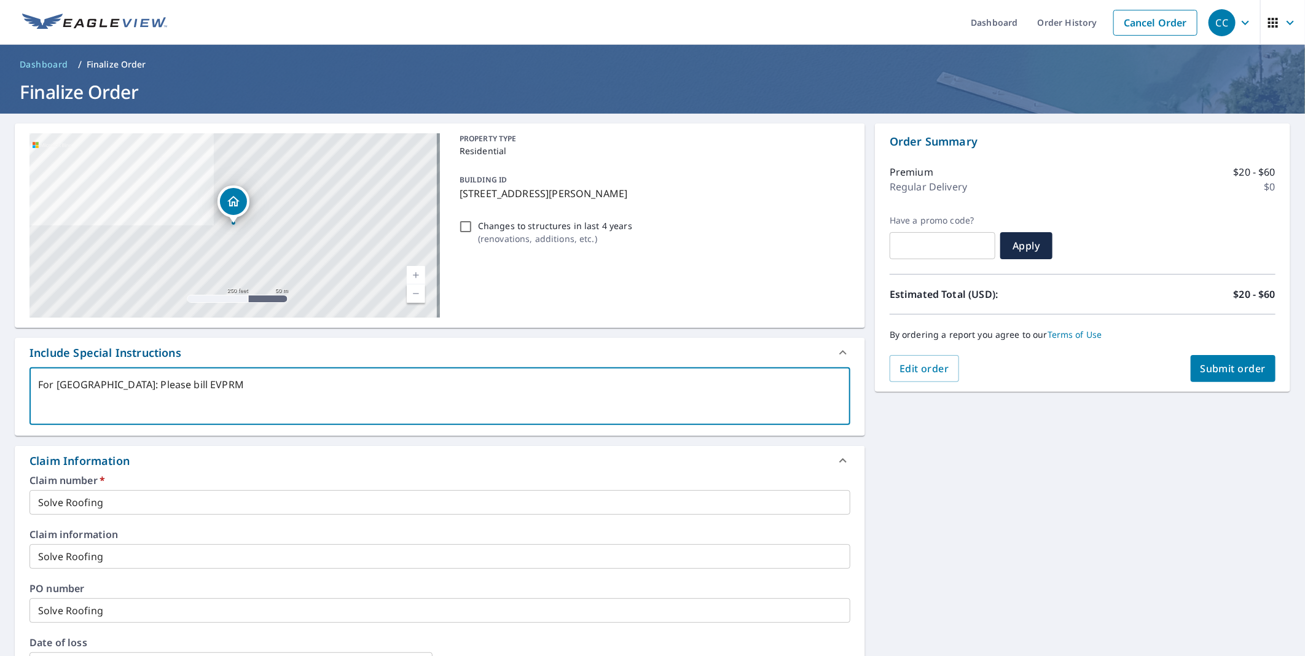
checkbox input "true"
type textarea "For [GEOGRAPHIC_DATA]: Please bill EVPRMD"
type textarea "x"
checkbox input "true"
type textarea "For [GEOGRAPHIC_DATA]: Please bill EVPRMD f"
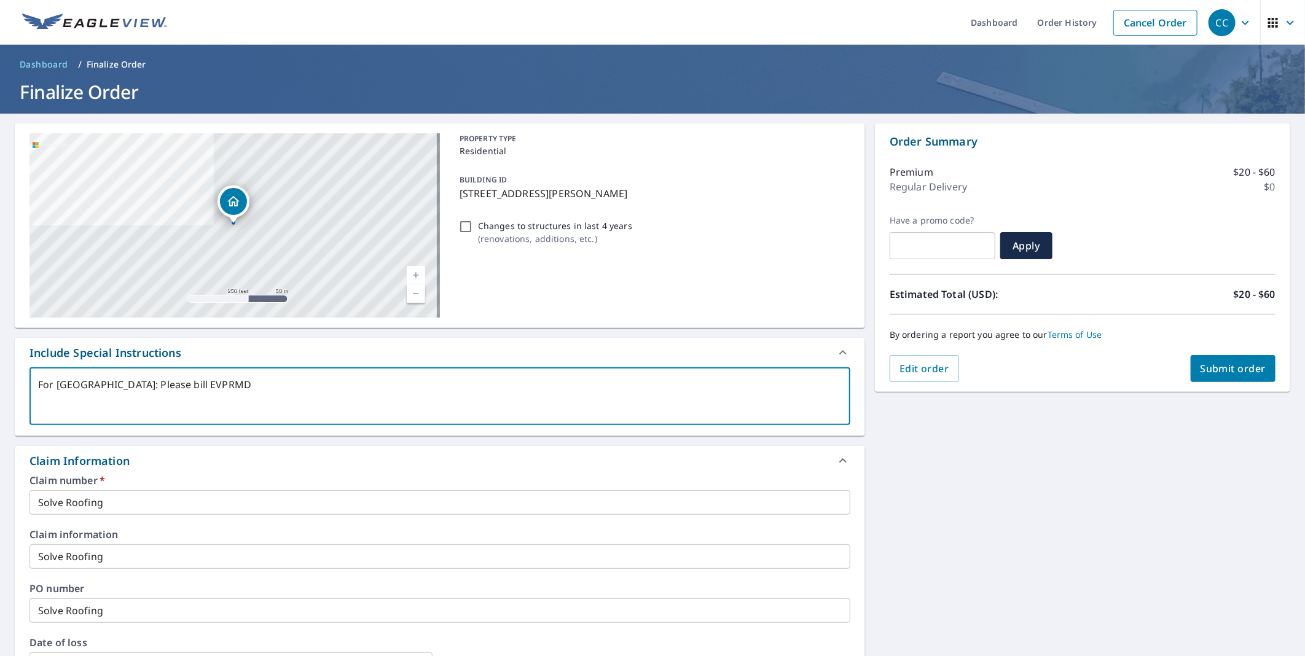
type textarea "x"
checkbox input "true"
type textarea "For [GEOGRAPHIC_DATA]: Please bill EVPRMD"
type textarea "x"
checkbox input "true"
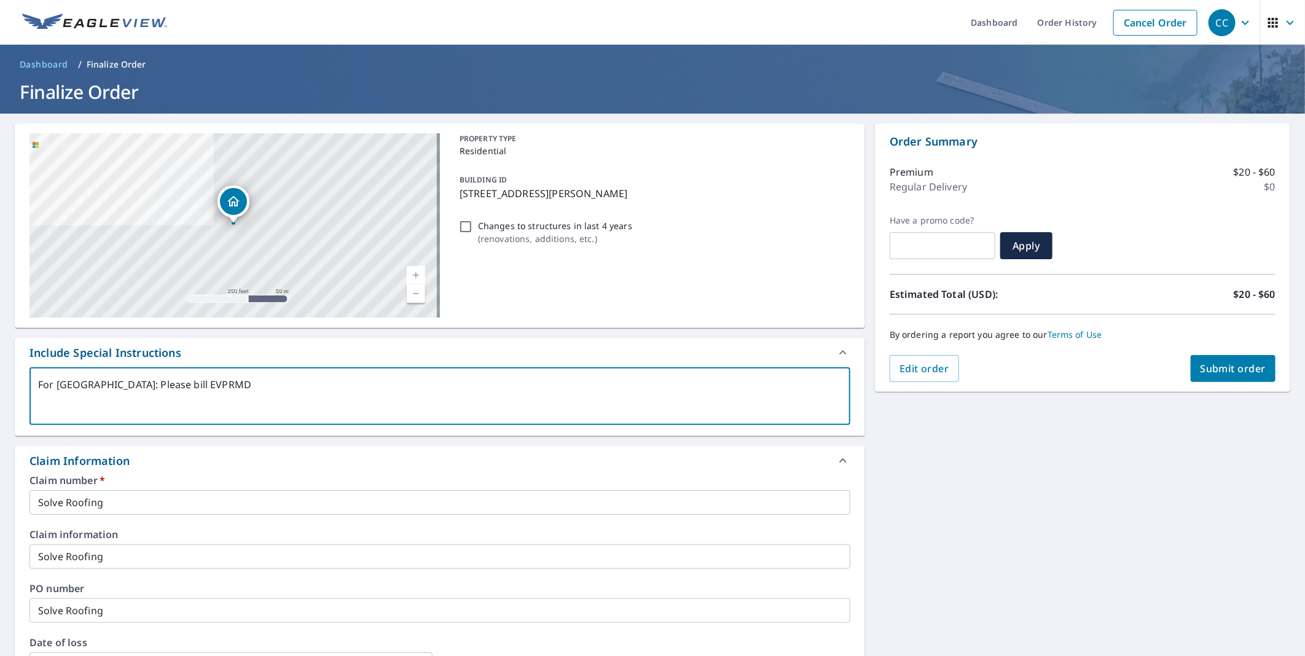
type textarea "For [GEOGRAPHIC_DATA]: Please bill EVPRMD t"
type textarea "x"
checkbox input "true"
type textarea "For [GEOGRAPHIC_DATA]: Please bill EVPRMD to"
type textarea "x"
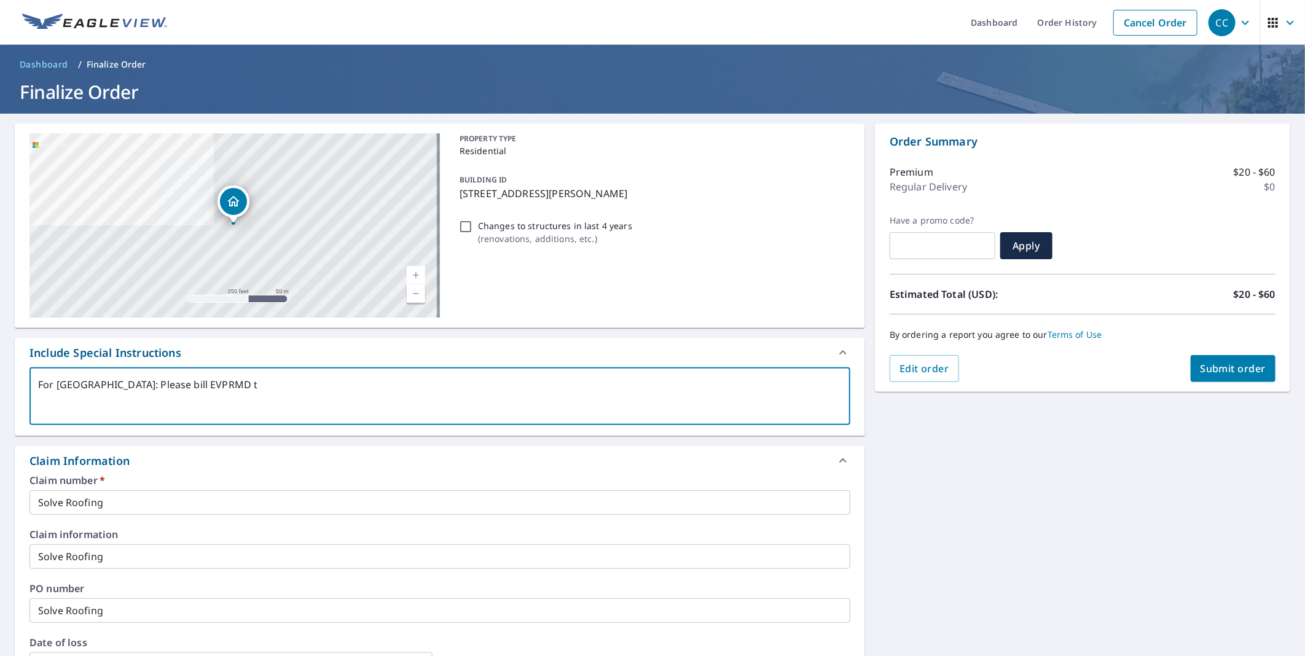
checkbox input "true"
type textarea "For [GEOGRAPHIC_DATA]: Please bill EVPRMD to"
type textarea "x"
checkbox input "true"
type textarea "For [GEOGRAPHIC_DATA]: Please bill EVPRMD to C"
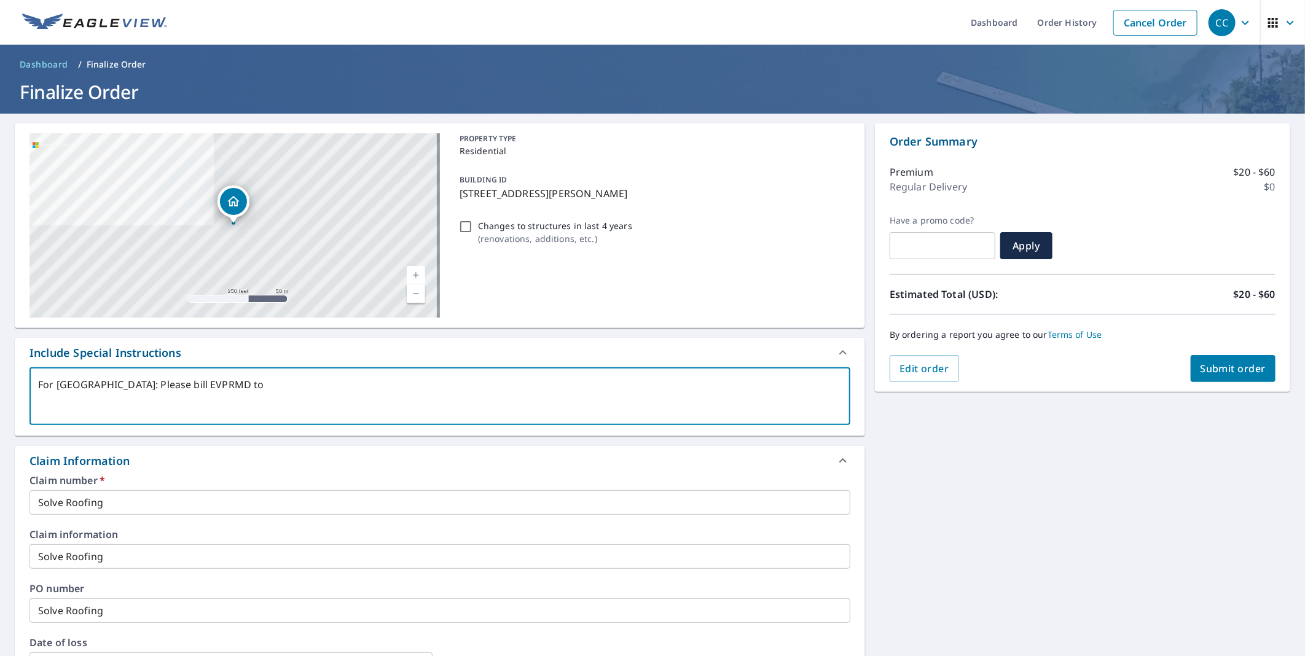
type textarea "x"
checkbox input "true"
type textarea "For [GEOGRAPHIC_DATA]: Please bill EVPRMD to C7"
type textarea "x"
checkbox input "true"
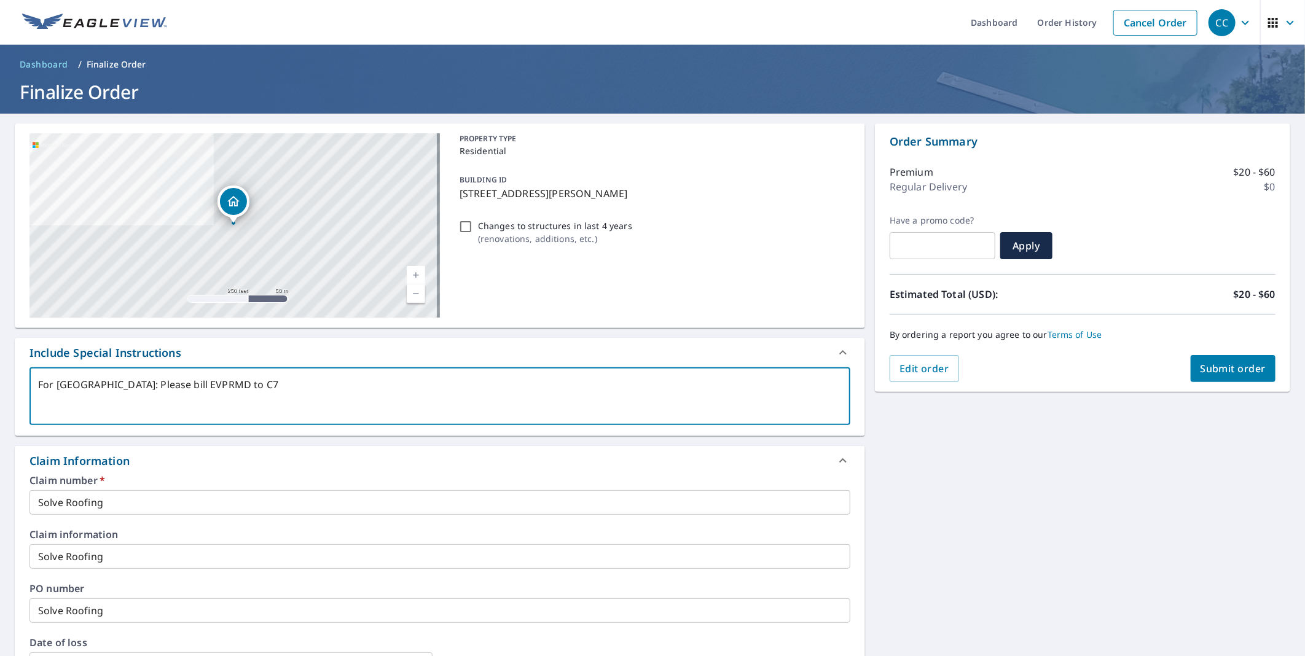
type textarea "For [GEOGRAPHIC_DATA]: Please bill EVPRMD to C77"
type textarea "x"
checkbox input "true"
type textarea "For [GEOGRAPHIC_DATA]: Please bill EVPRMD to C779"
type textarea "x"
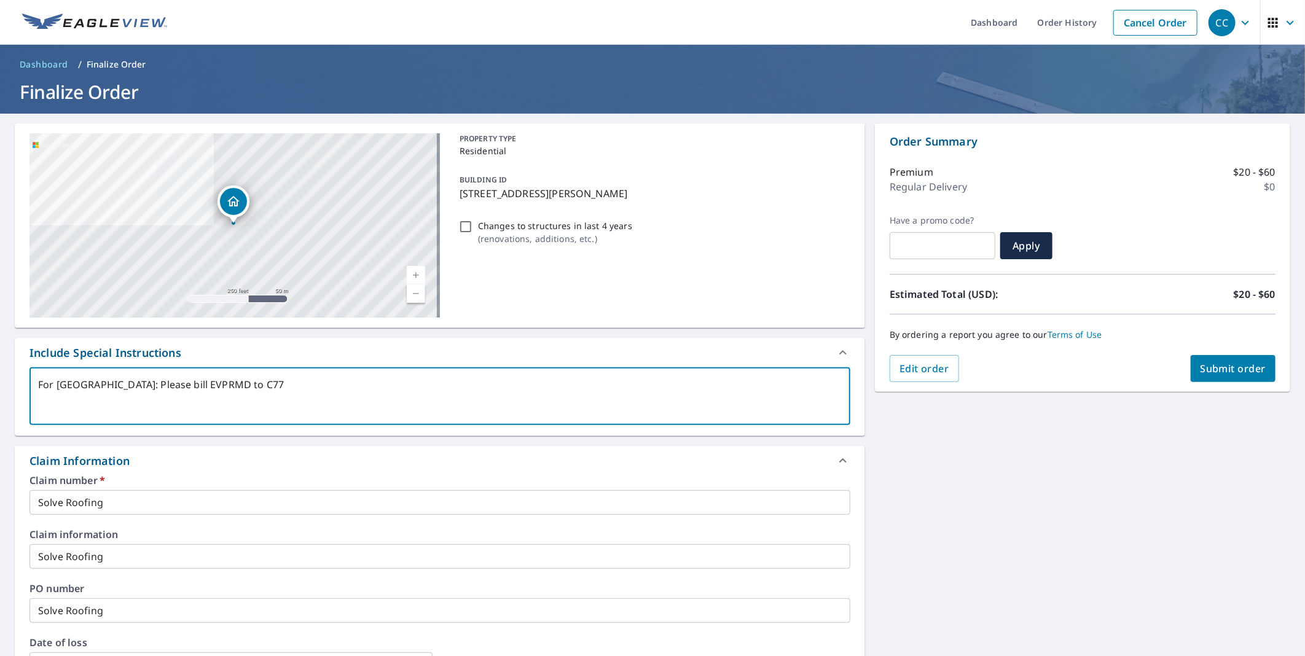
checkbox input "true"
type textarea "For [GEOGRAPHIC_DATA]: Please bill EVPRMD to C7792"
type textarea "x"
checkbox input "true"
type textarea "For [GEOGRAPHIC_DATA]: Please bill EVPRMD to C77926"
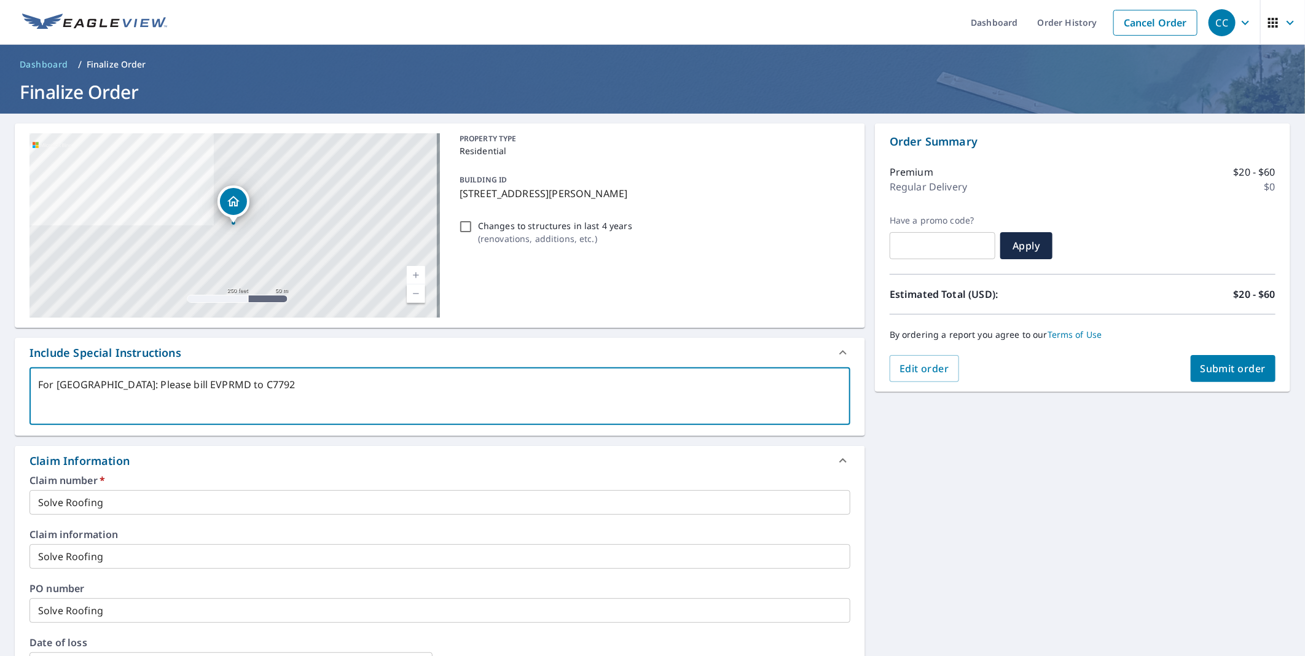
type textarea "x"
checkbox input "true"
type textarea "For [GEOGRAPHIC_DATA]: Please bill EVPRMD to C779260"
type textarea "x"
checkbox input "true"
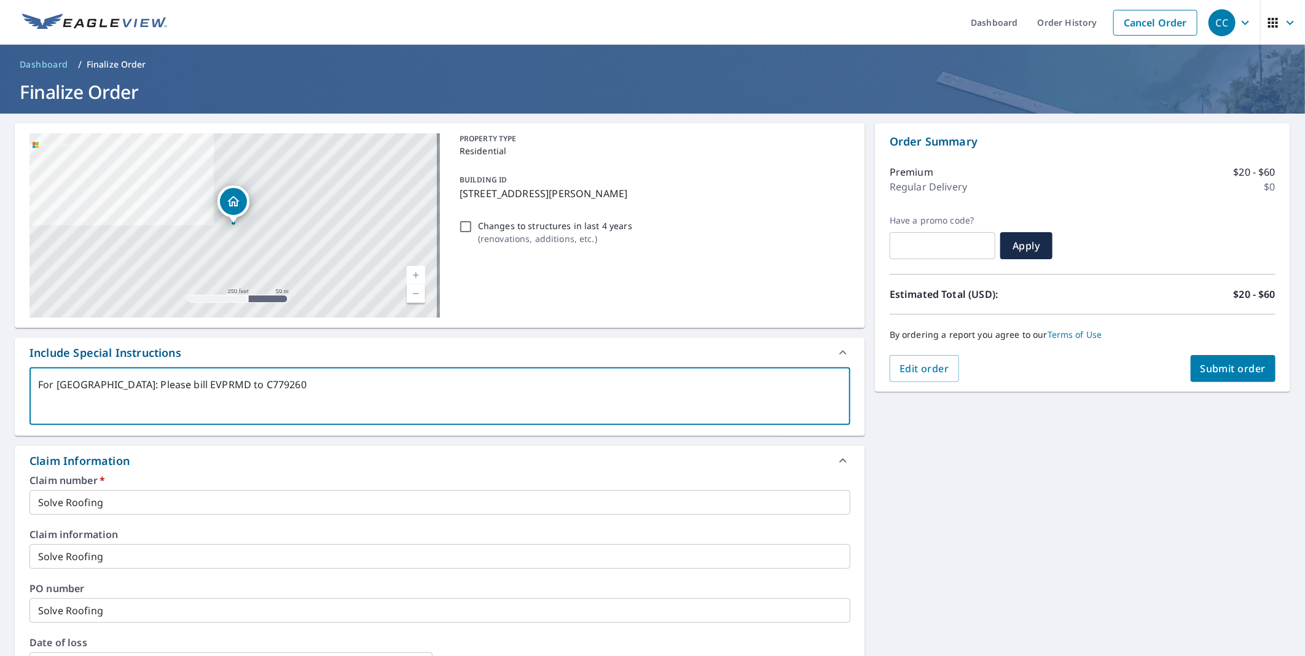
type textarea "For [GEOGRAPHIC_DATA]: Please bill EVPRMD to C7792600"
type textarea "x"
checkbox input "true"
type textarea "For [GEOGRAPHIC_DATA]: Please bill EVPRMD to C7792600"
type textarea "x"
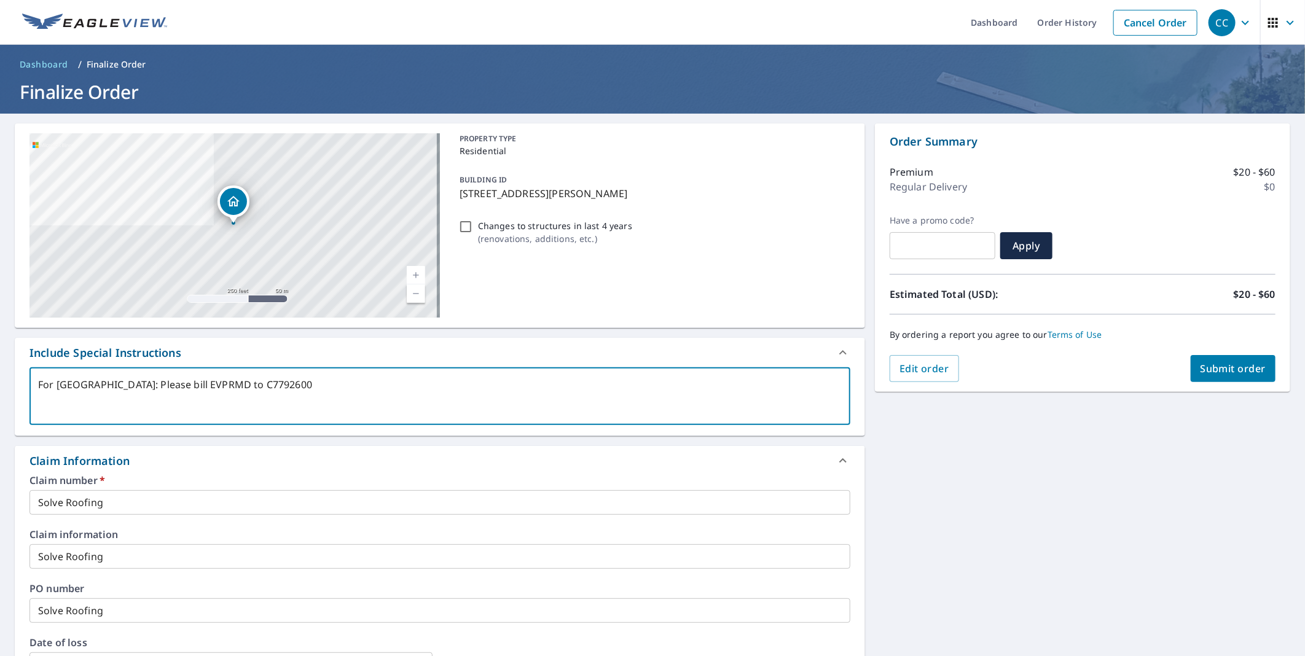
checkbox input "true"
type textarea "For [GEOGRAPHIC_DATA]: Please bill EVPRMD to C7792600 u"
type textarea "x"
checkbox input "true"
type textarea "For [GEOGRAPHIC_DATA]: Please bill EVPRMD to C7792600 un"
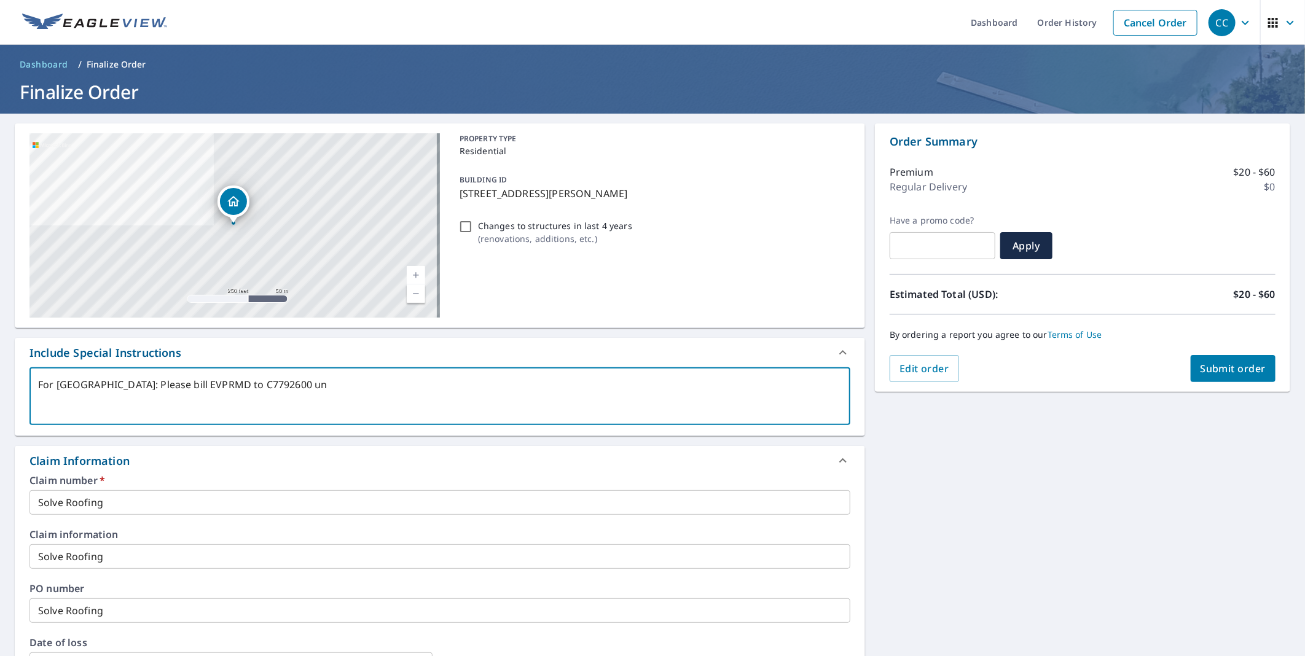
type textarea "x"
checkbox input "true"
type textarea "For [GEOGRAPHIC_DATA]: Please bill EVPRMD to C7792600 und"
type textarea "x"
checkbox input "true"
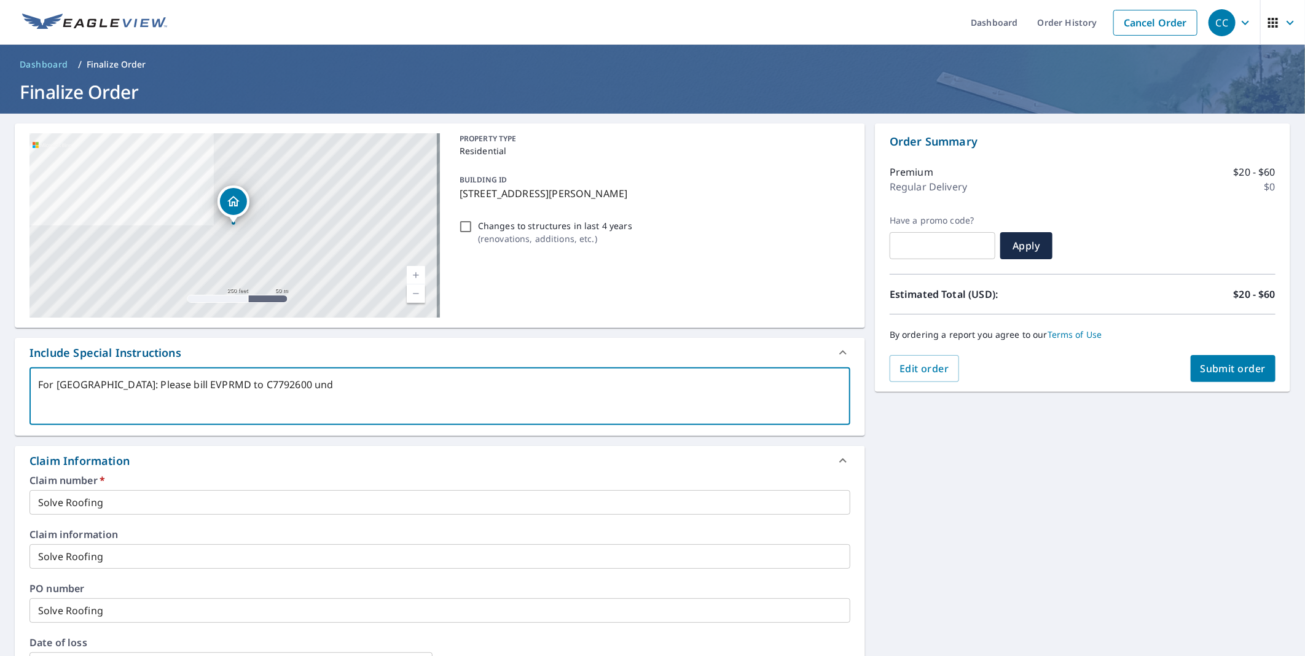
type textarea "For [GEOGRAPHIC_DATA]: Please bill EVPRMD to C7792600 unde"
type textarea "x"
checkbox input "true"
type textarea "For [GEOGRAPHIC_DATA]: Please bill EVPRMD to C7792600 under"
type textarea "x"
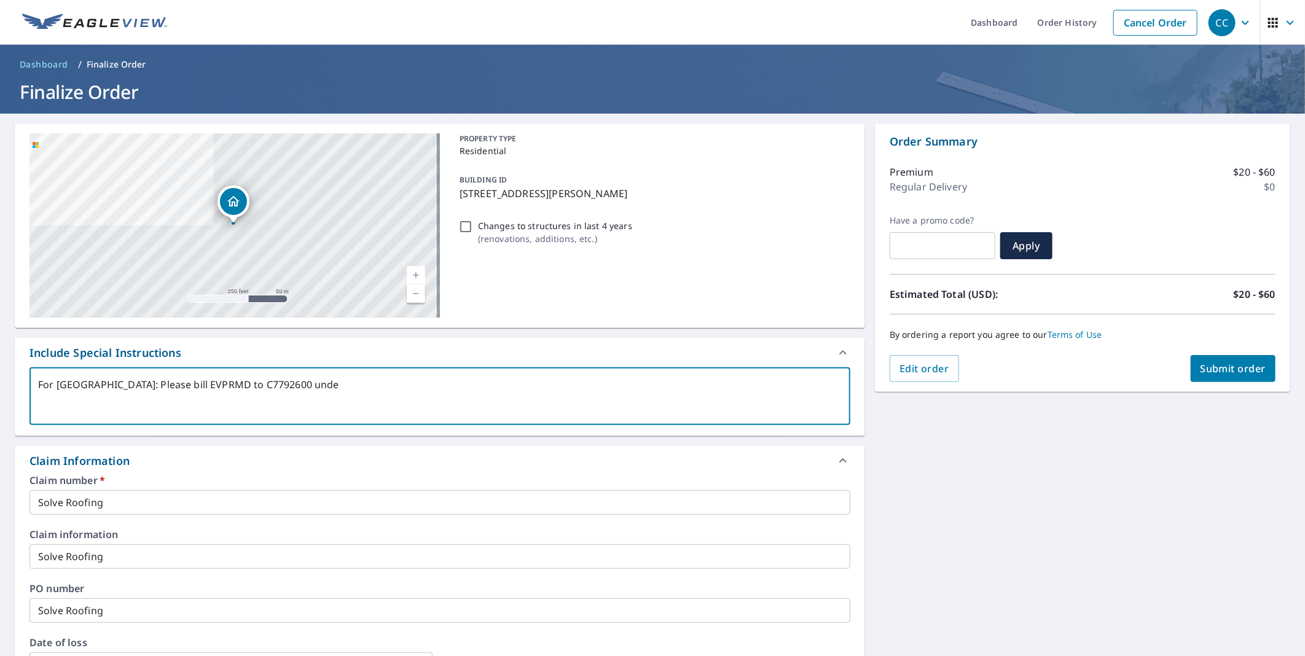
checkbox input "true"
type textarea "For [GEOGRAPHIC_DATA]: Please bill EVPRMD to C7792600 under"
type textarea "x"
checkbox input "true"
type textarea "For [GEOGRAPHIC_DATA]: Please bill EVPRMD to C7792600 under t"
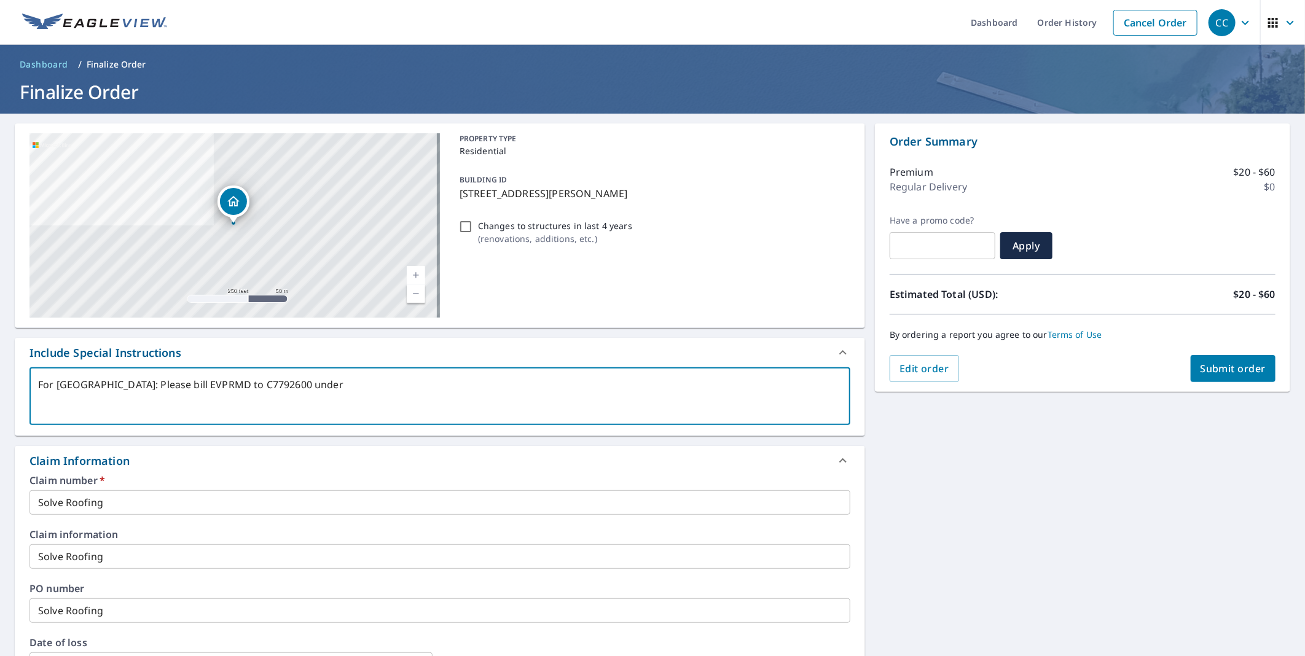
type textarea "x"
checkbox input "true"
type textarea "For [GEOGRAPHIC_DATA]: Please bill EVPRMD to C7792600 under th"
type textarea "x"
checkbox input "true"
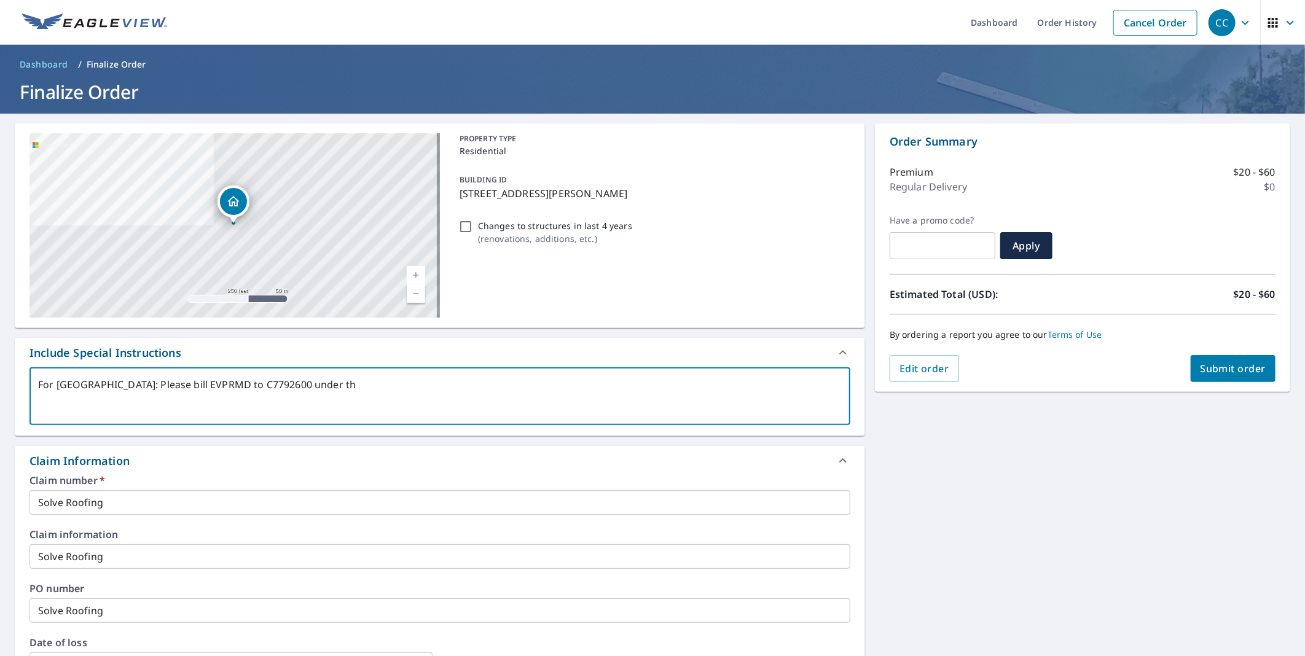
type textarea "For [GEOGRAPHIC_DATA]: Please bill EVPRMD to C7792600 under thi"
type textarea "x"
checkbox input "true"
type textarea "For [GEOGRAPHIC_DATA]: Please bill EVPRMD to C7792600 under this"
type textarea "x"
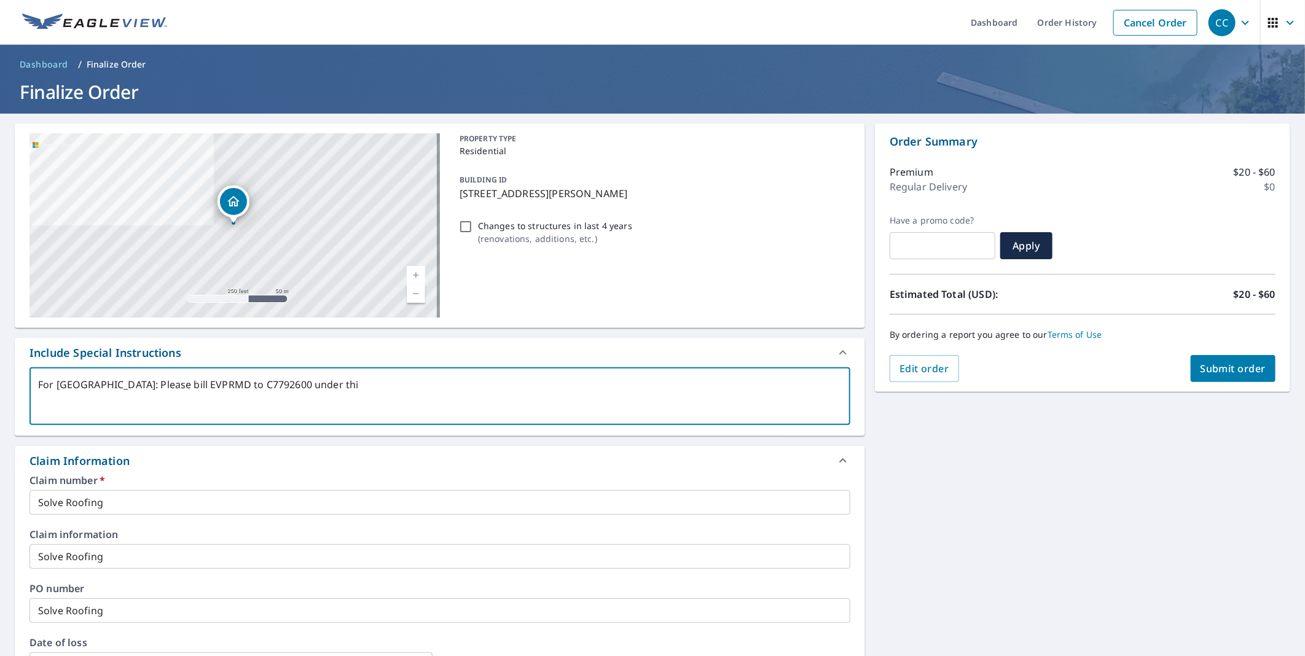
checkbox input "true"
type textarea "For [GEOGRAPHIC_DATA]: Please bill EVPRMD to C7792600 under this"
type textarea "x"
checkbox input "true"
type textarea "For [GEOGRAPHIC_DATA]: Please bill EVPRMD to C7792600 under this a"
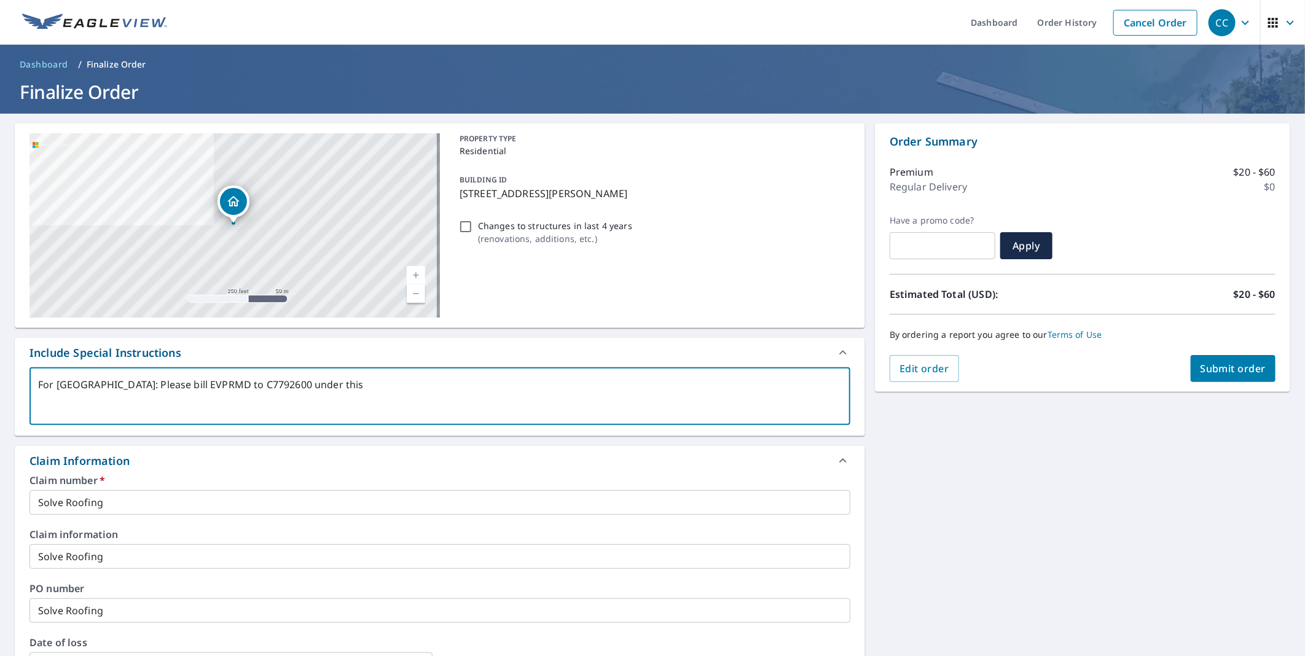
type textarea "x"
checkbox input "true"
type textarea "For [GEOGRAPHIC_DATA]: Please bill EVPRMD to C7792600 under this ad"
type textarea "x"
checkbox input "true"
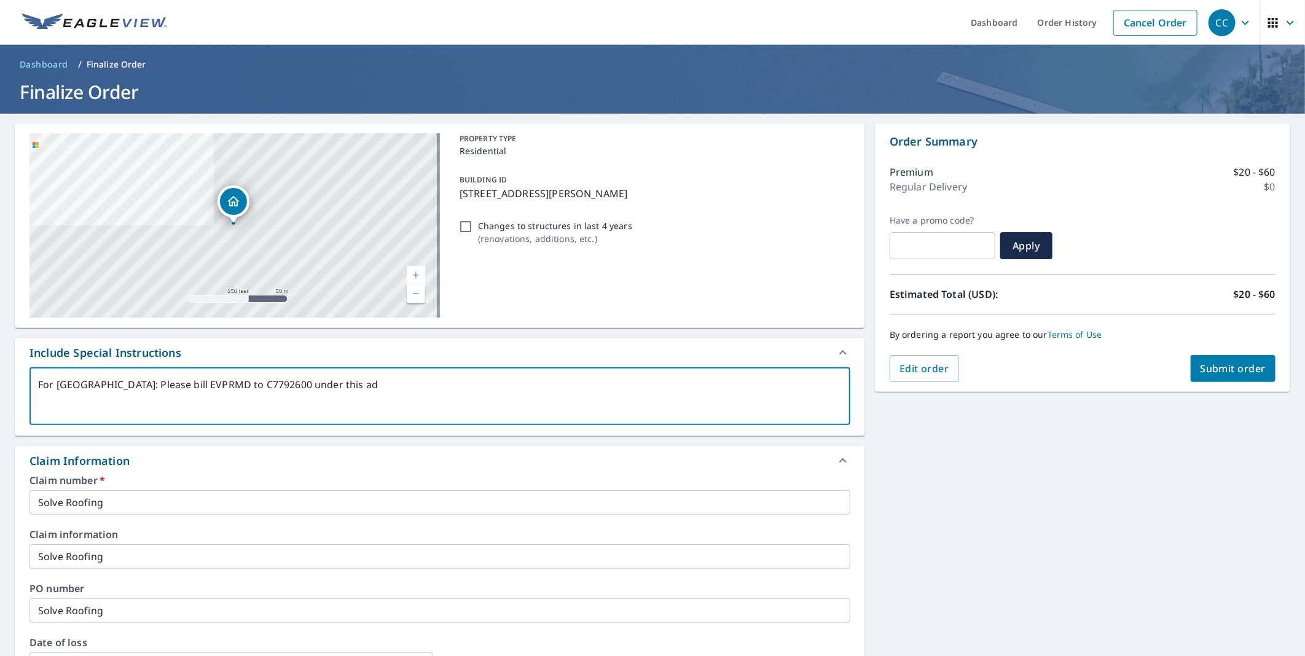
type textarea "For [GEOGRAPHIC_DATA]: Please bill EVPRMD to C7792600 under this add"
type textarea "x"
checkbox input "true"
type textarea "For [GEOGRAPHIC_DATA]: Please bill EVPRMD to C7792600 under this addr"
type textarea "x"
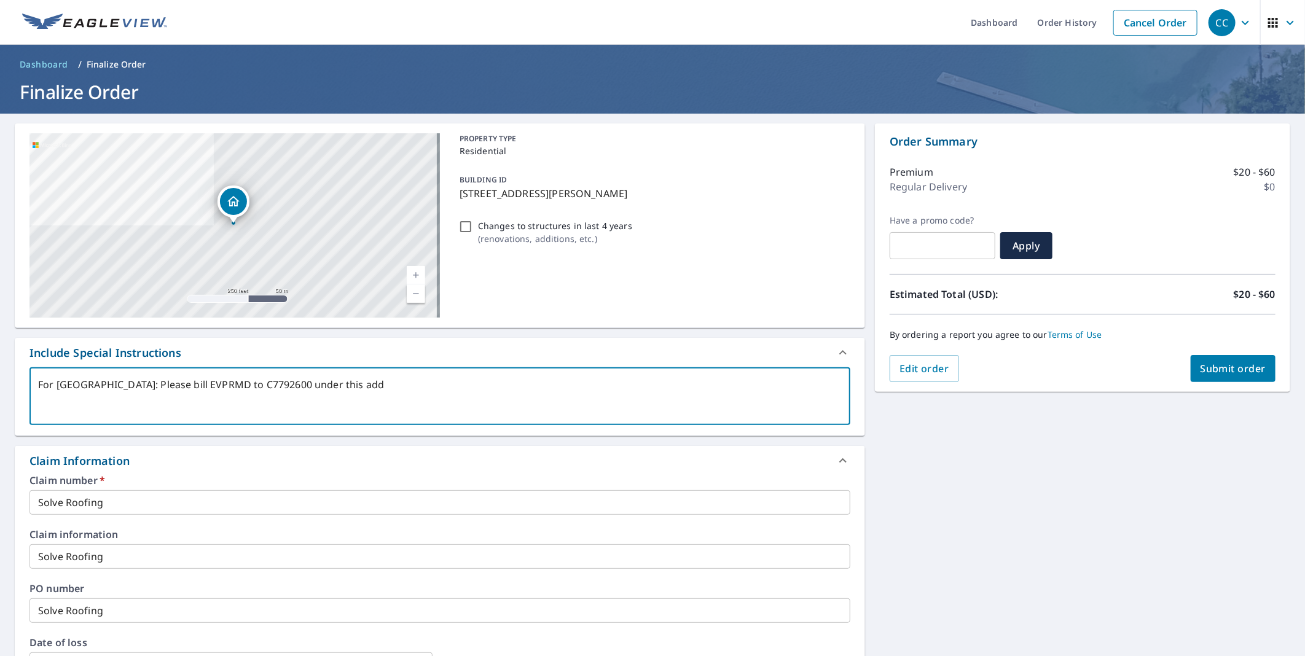
checkbox input "true"
type textarea "For [GEOGRAPHIC_DATA]: Please bill EVPRMD to C7792600 under this addre"
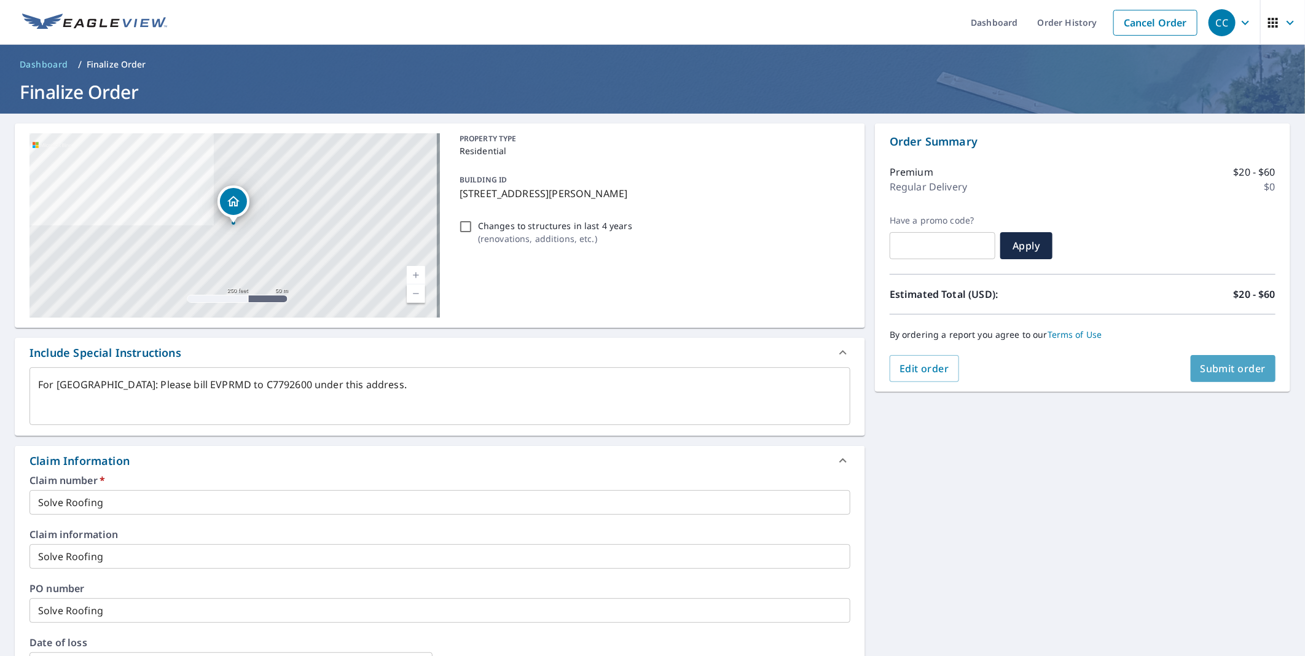
click at [1224, 364] on span "Submit order" at bounding box center [1234, 369] width 66 height 14
